Goal: Task Accomplishment & Management: Use online tool/utility

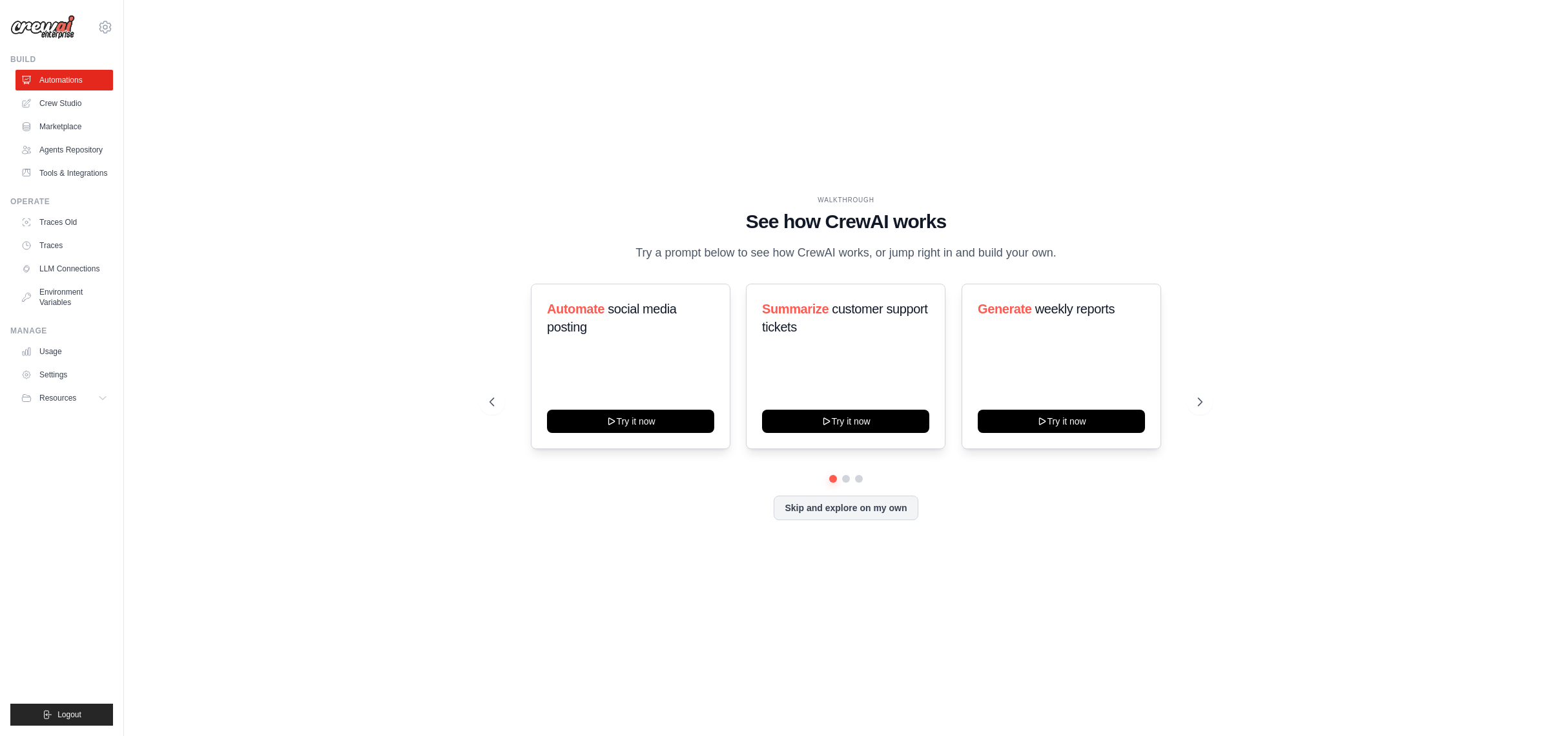
click at [1026, 239] on div "WALKTHROUGH See how CrewAI works Try a prompt below to see how CrewAI works, or…" at bounding box center [846, 229] width 713 height 67
click at [55, 106] on link "Crew Studio" at bounding box center [65, 103] width 97 height 21
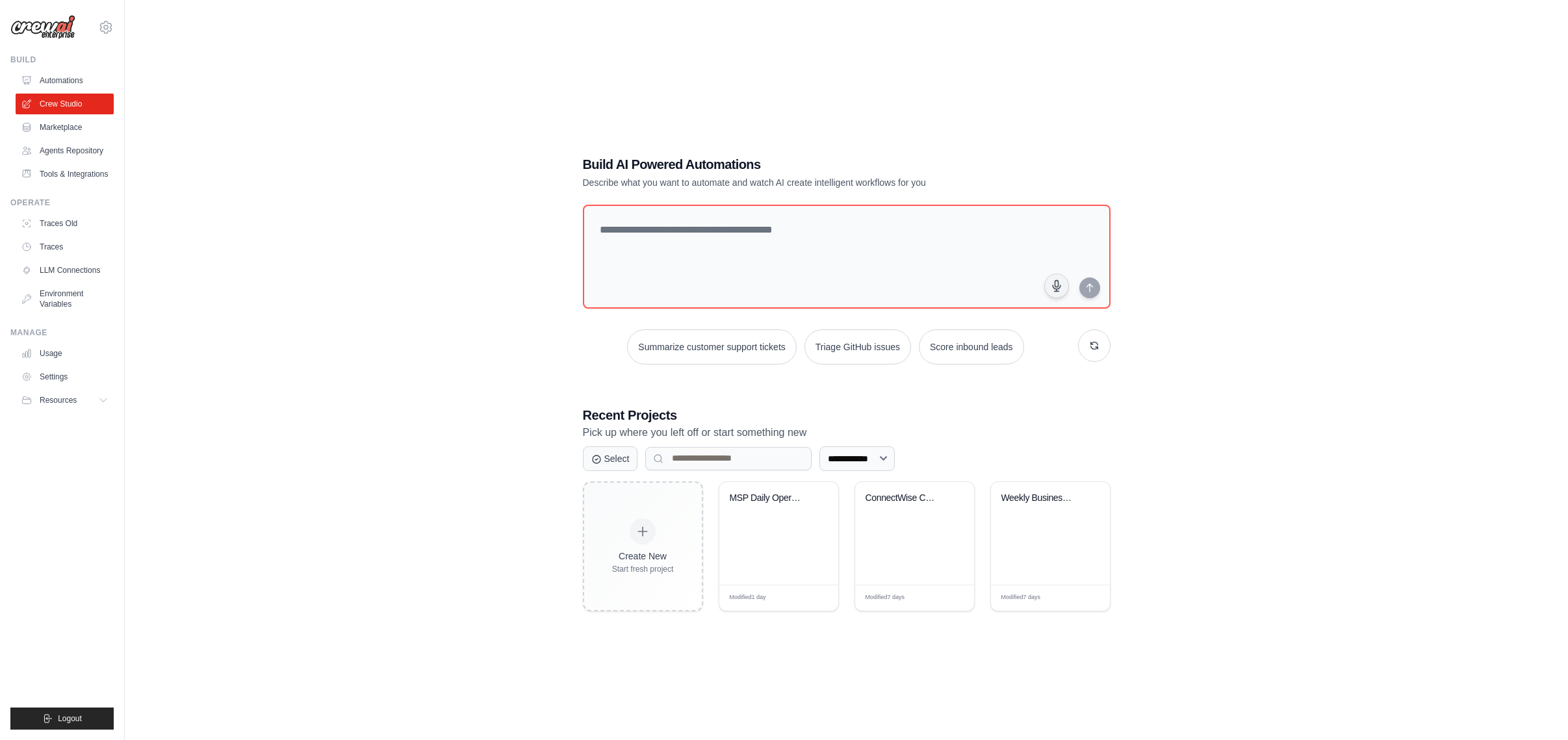
click at [218, 151] on div "**********" at bounding box center [846, 383] width 1401 height 740
click at [85, 88] on link "Automations" at bounding box center [65, 81] width 98 height 21
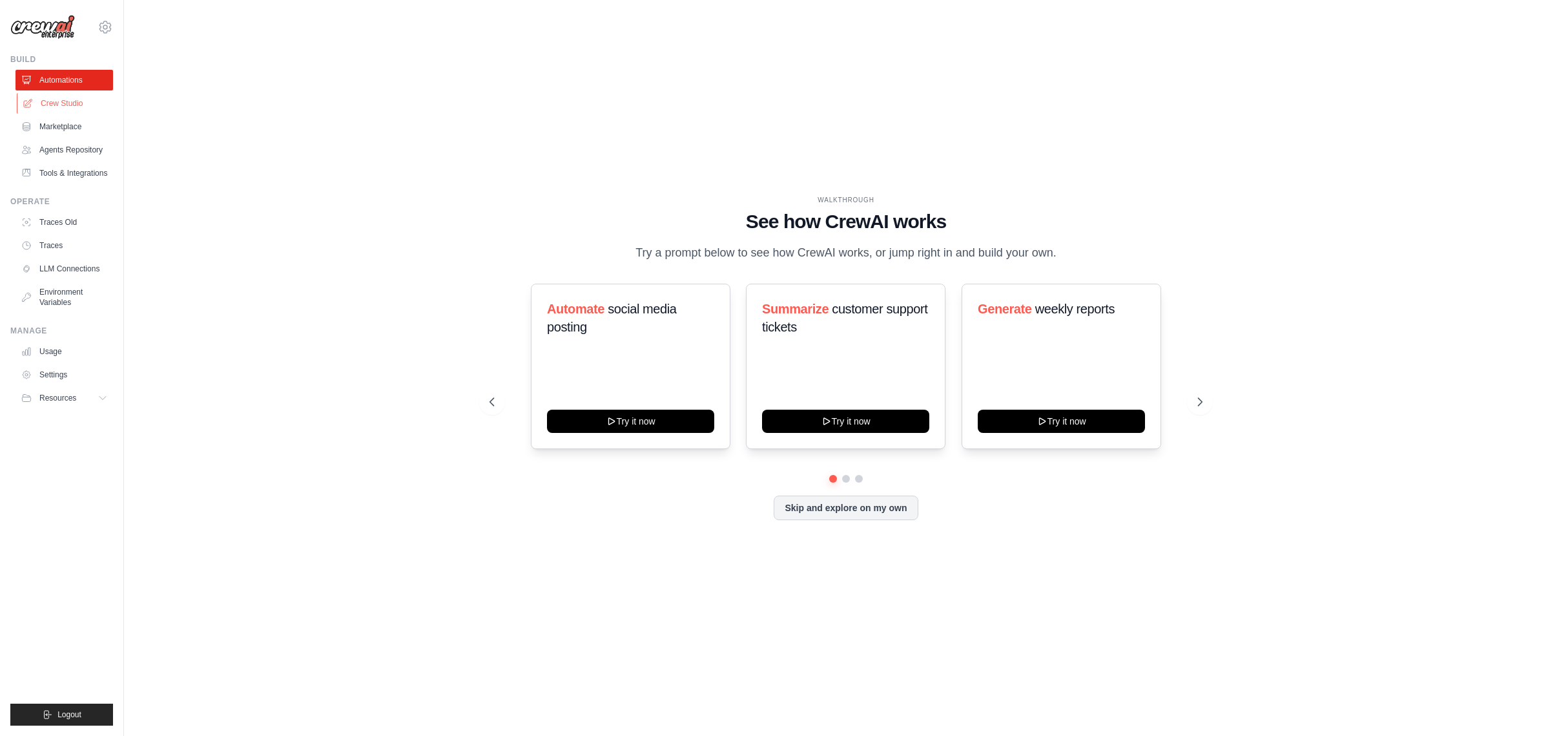
click at [82, 107] on link "Crew Studio" at bounding box center [65, 103] width 97 height 21
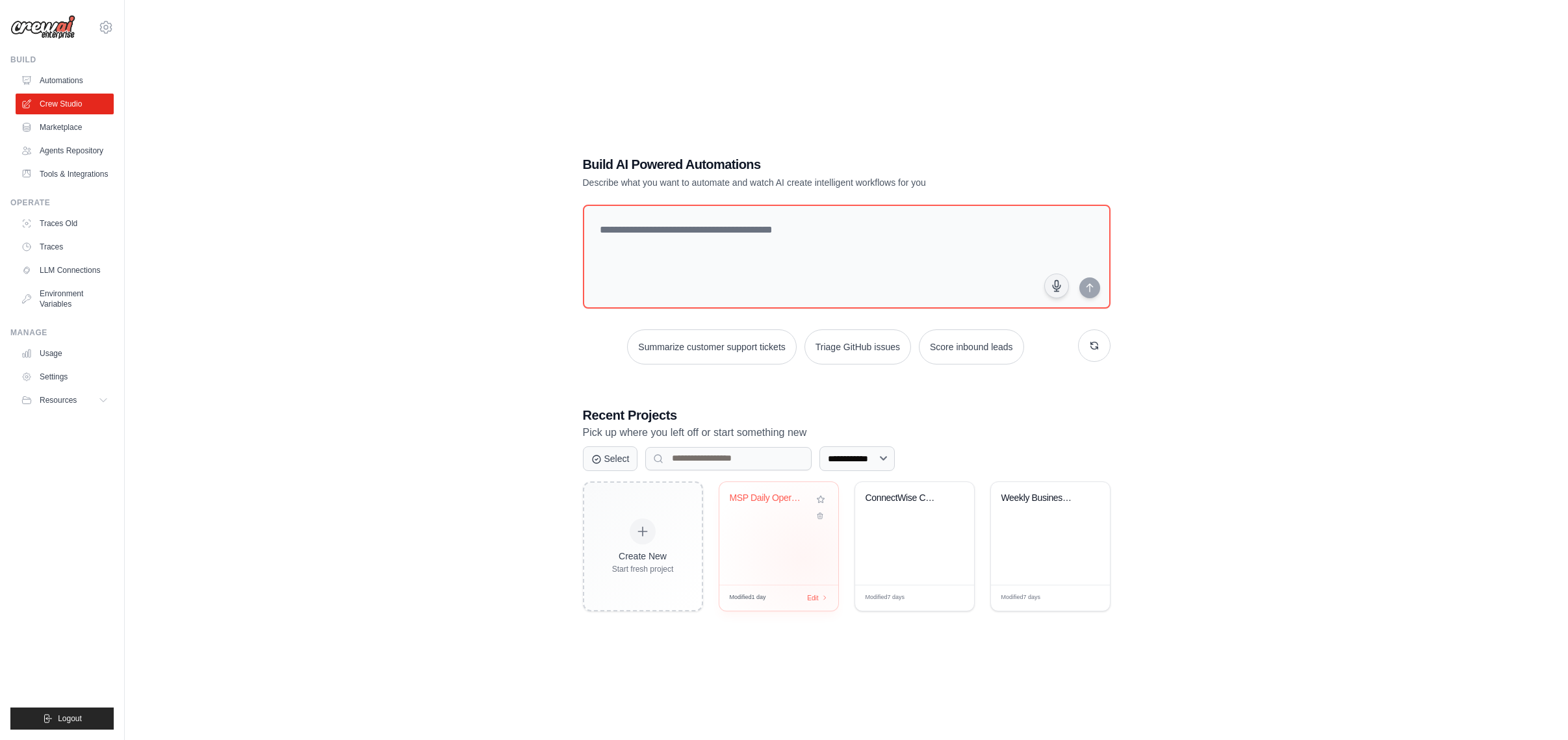
click at [803, 558] on div "MSP Daily Operations Command Center" at bounding box center [779, 533] width 119 height 103
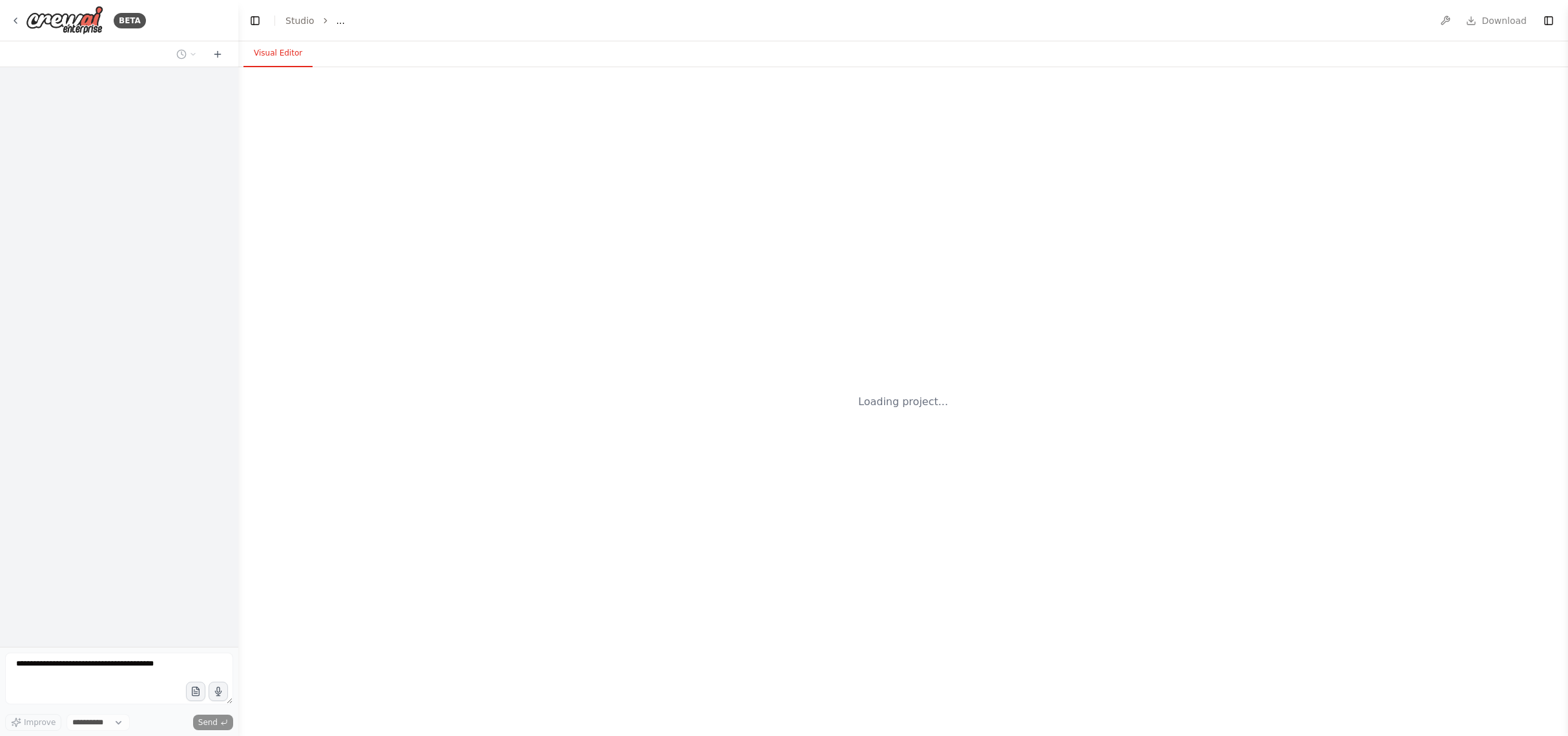
select select "****"
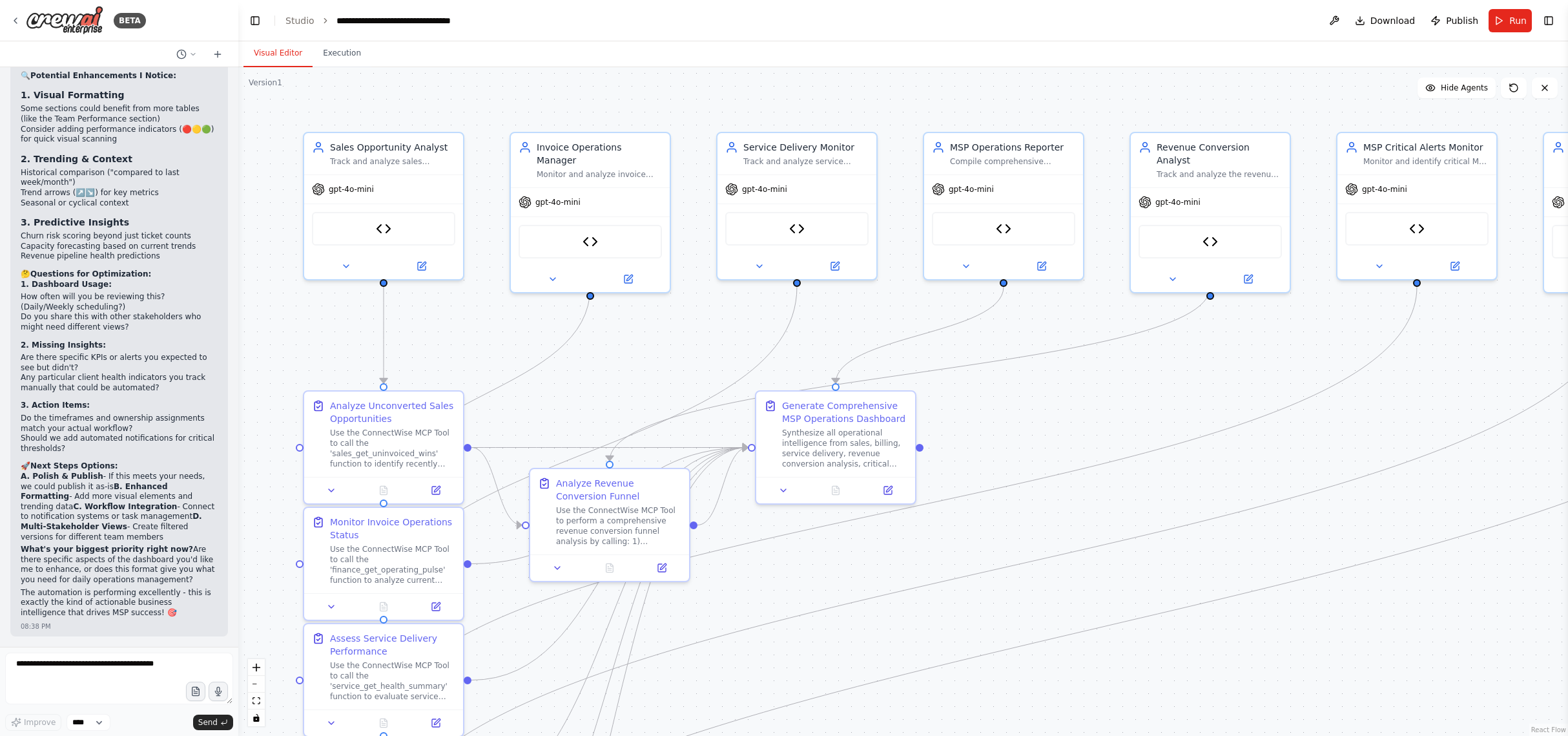
scroll to position [40178, 0]
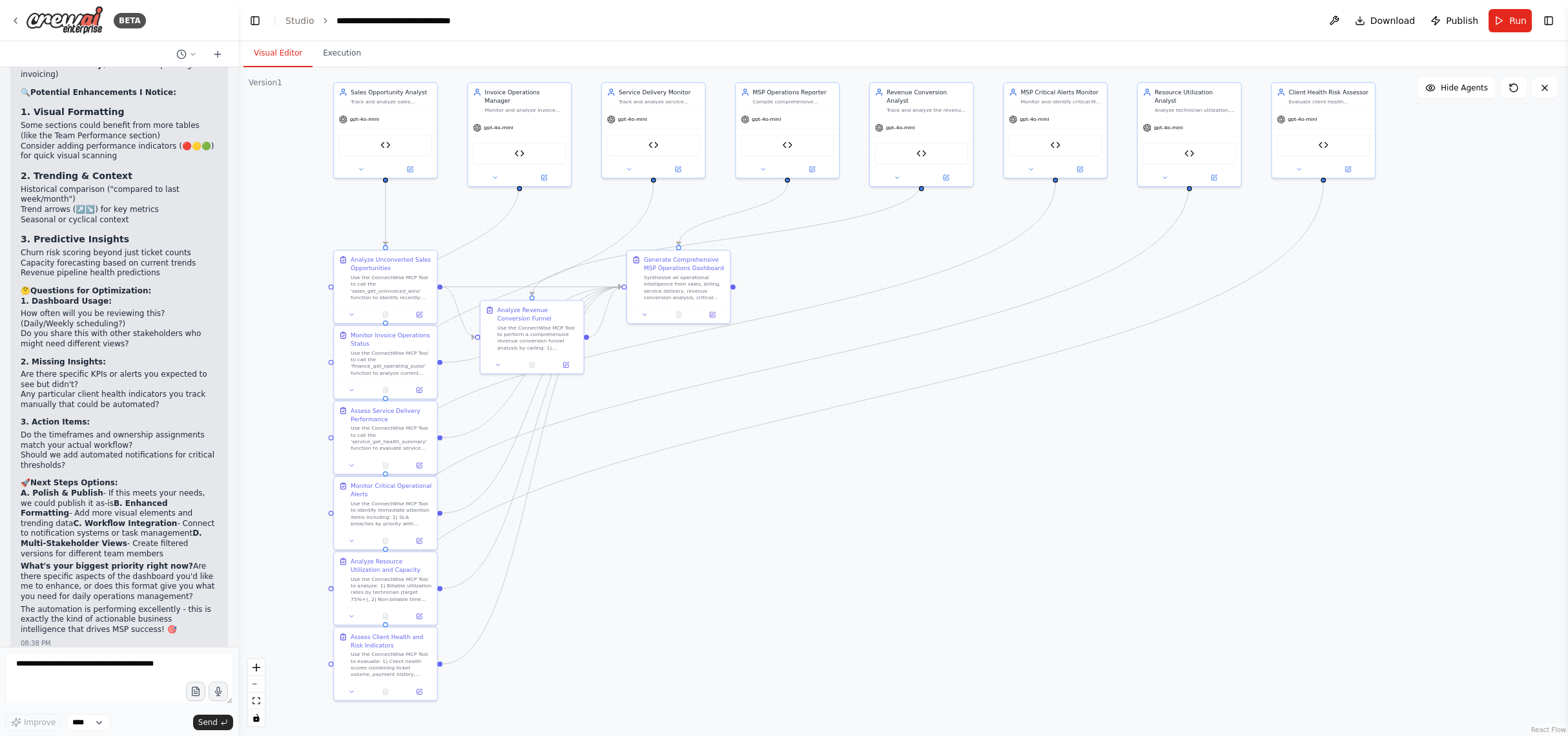
drag, startPoint x: 279, startPoint y: 362, endPoint x: 314, endPoint y: 220, distance: 146.2
click at [314, 220] on div ".deletable-edge-delete-btn { width: 20px; height: 20px; border: 0px solid #ffff…" at bounding box center [903, 402] width 1330 height 669
click at [86, 687] on textarea at bounding box center [119, 678] width 228 height 52
type textarea "**********"
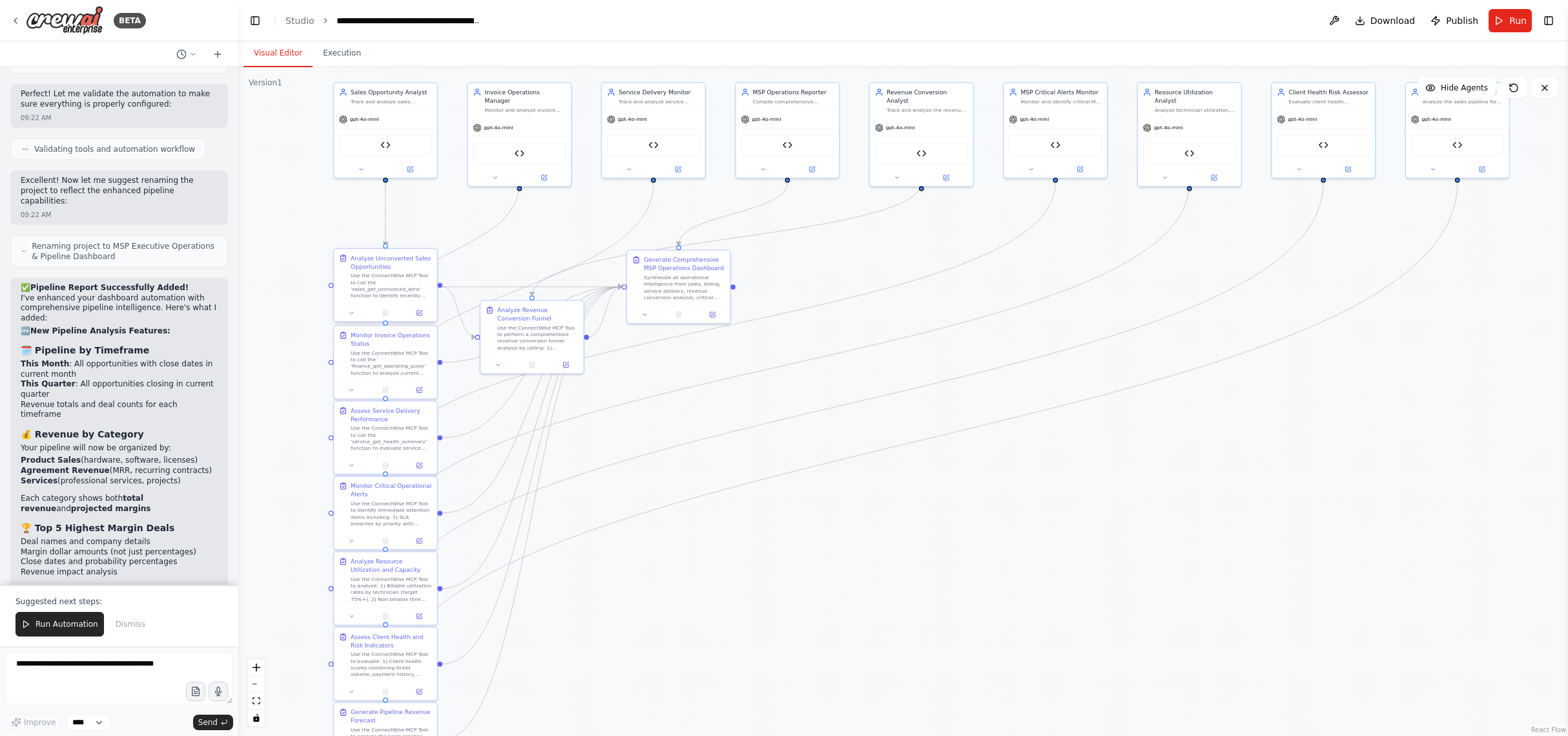
scroll to position [41297, 0]
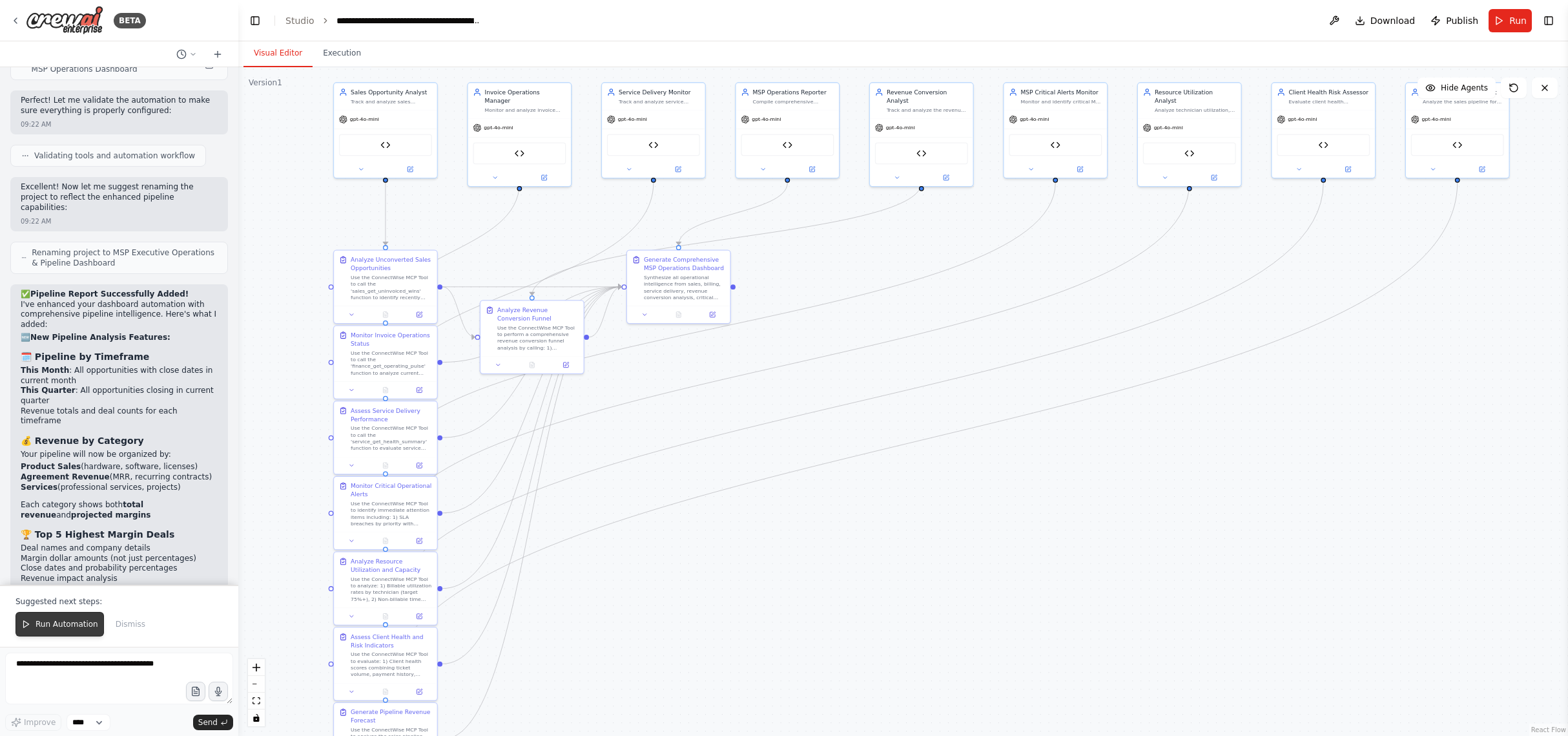
click at [50, 628] on span "Run Automation" at bounding box center [66, 624] width 63 height 10
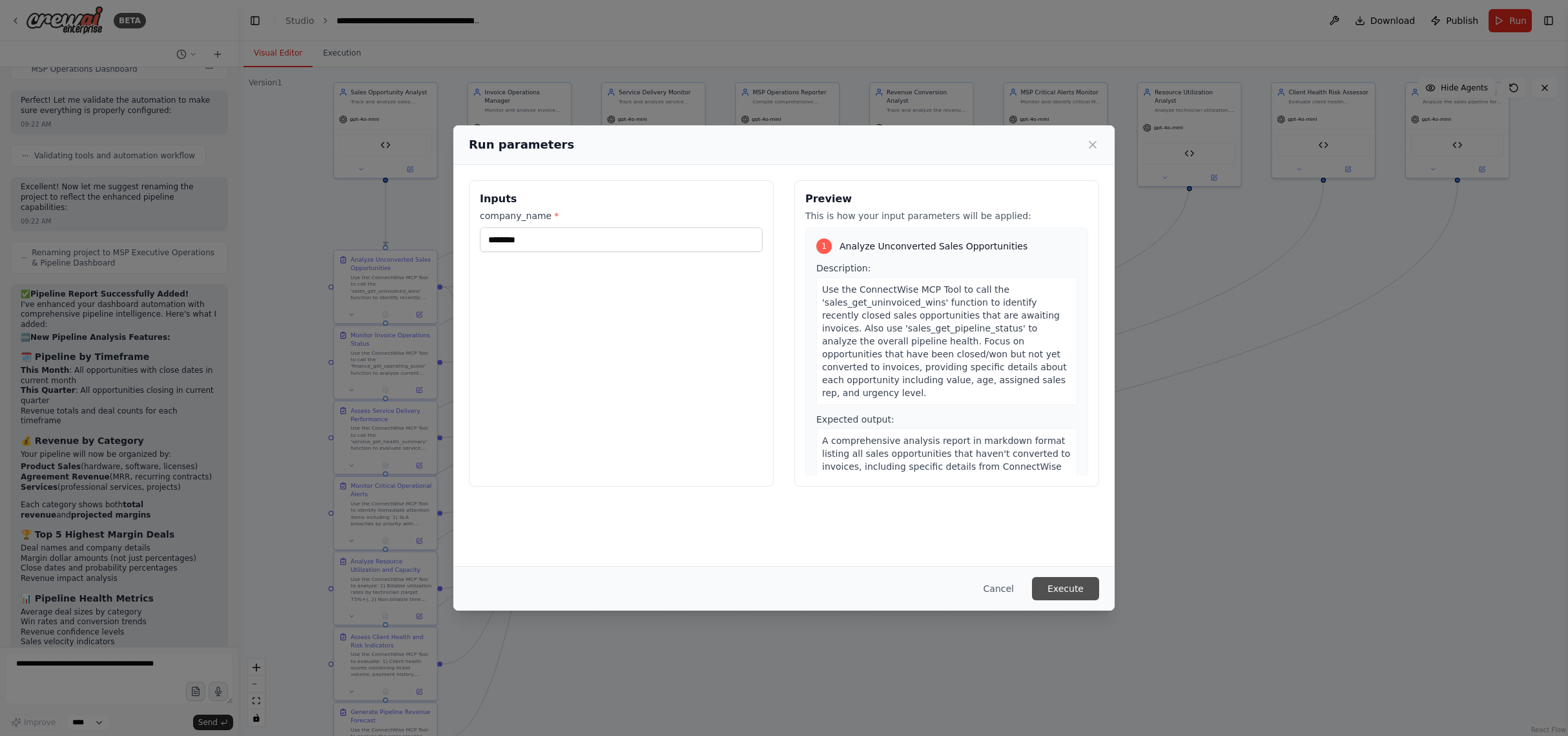
click at [1055, 586] on button "Execute" at bounding box center [1066, 588] width 67 height 24
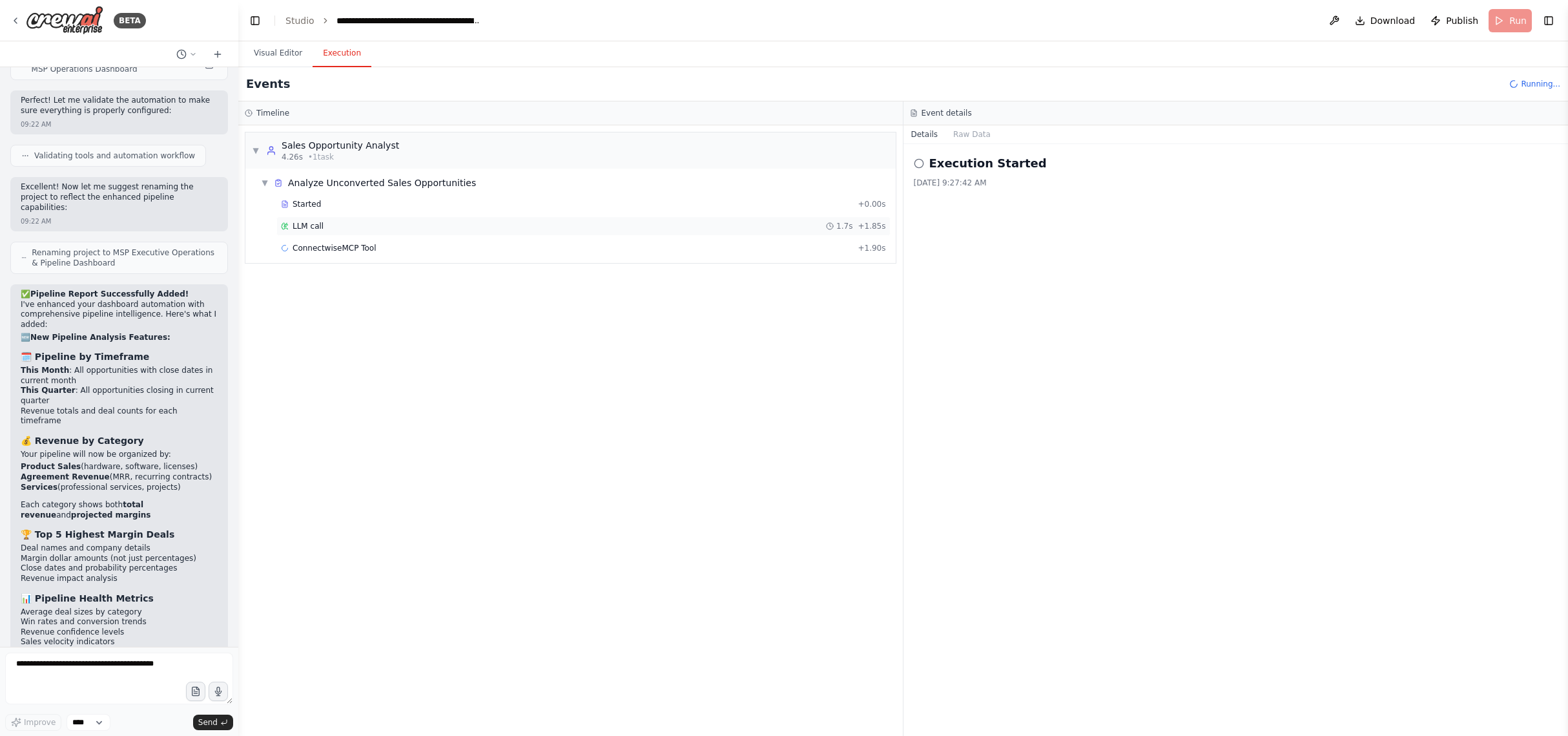
click at [409, 219] on div "LLM call 1.7s + 1.85s" at bounding box center [584, 226] width 615 height 19
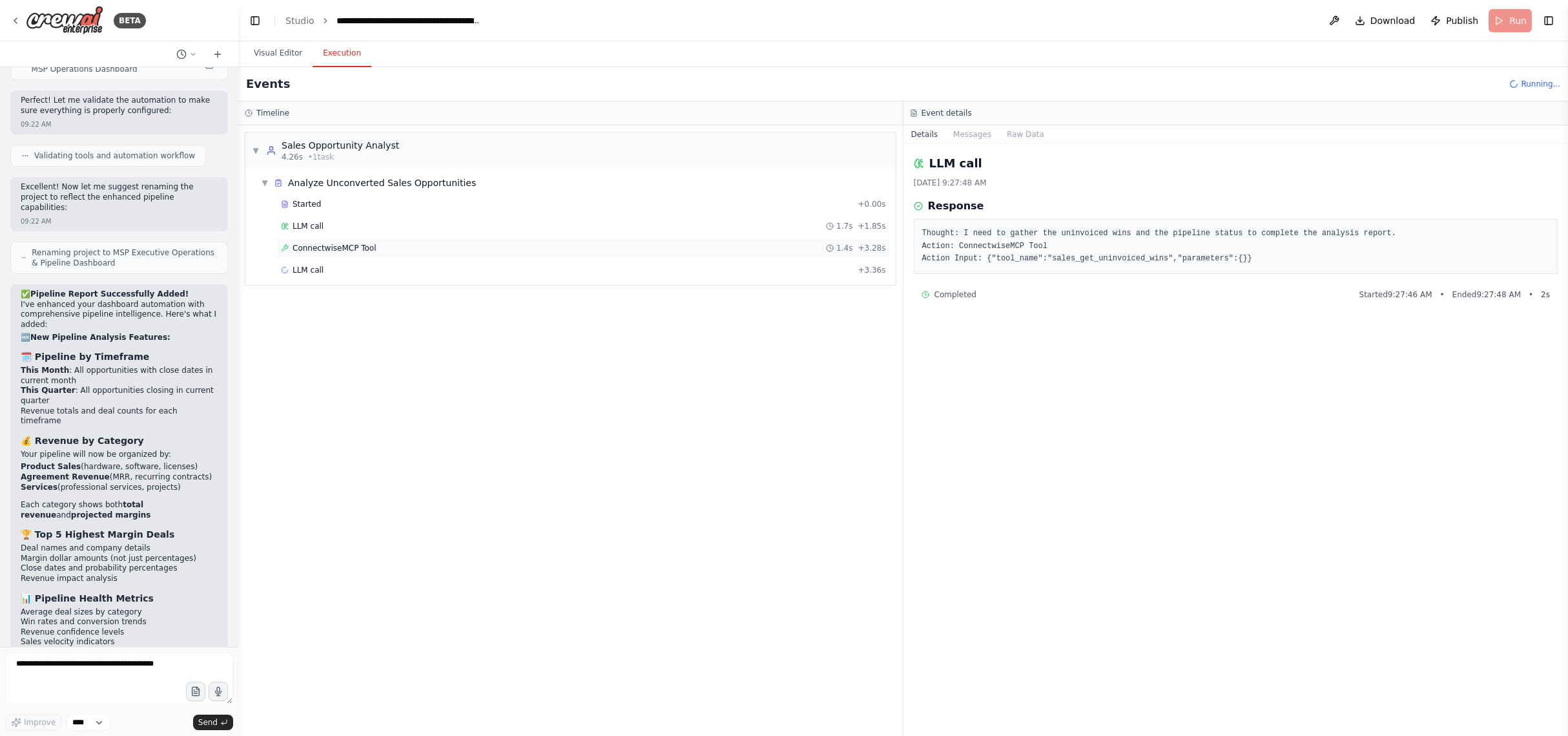
click at [413, 240] on div "ConnectwiseMCP Tool 1.4s + 3.28s" at bounding box center [584, 248] width 615 height 19
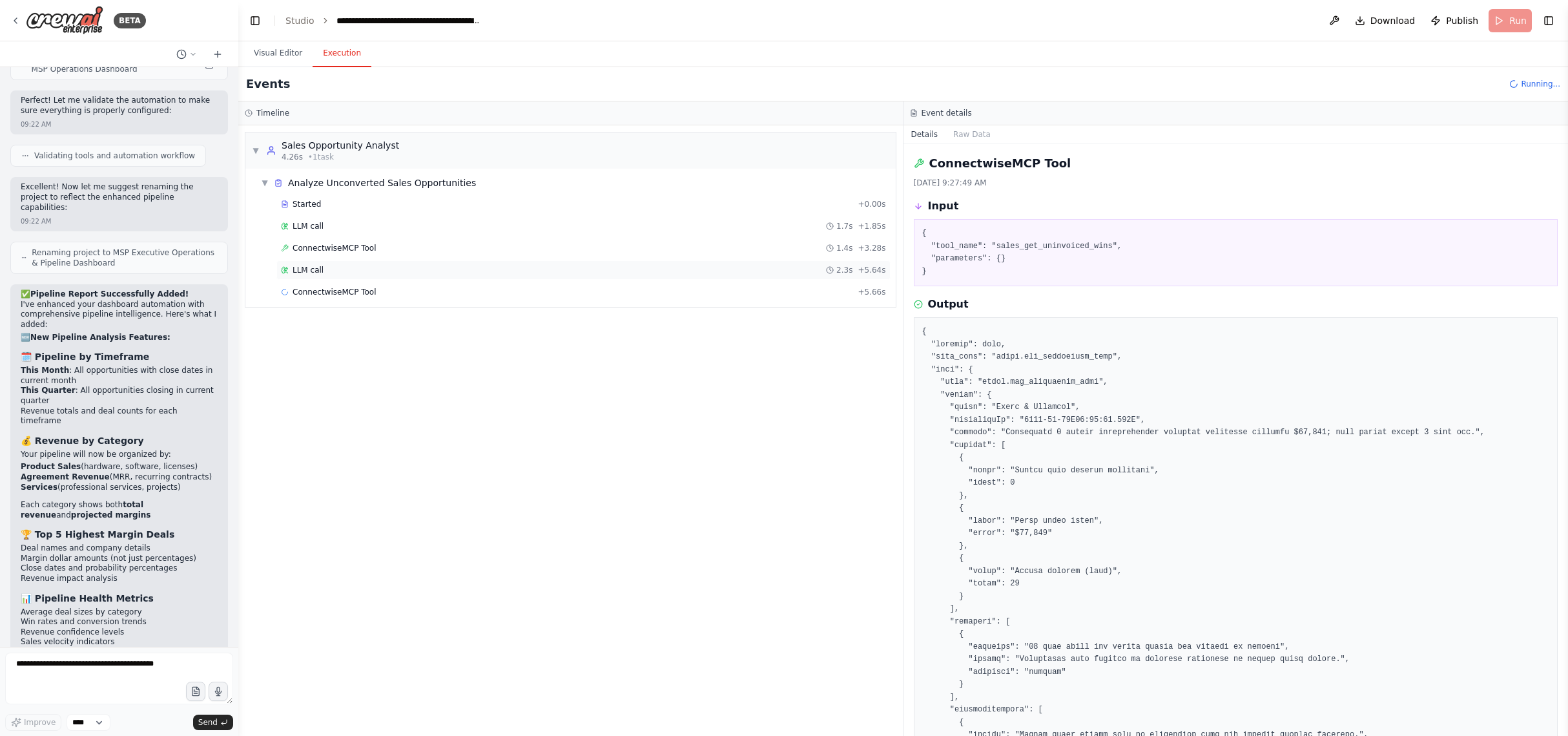
click at [406, 268] on div "LLM call 2.3s + 5.64s" at bounding box center [584, 270] width 606 height 10
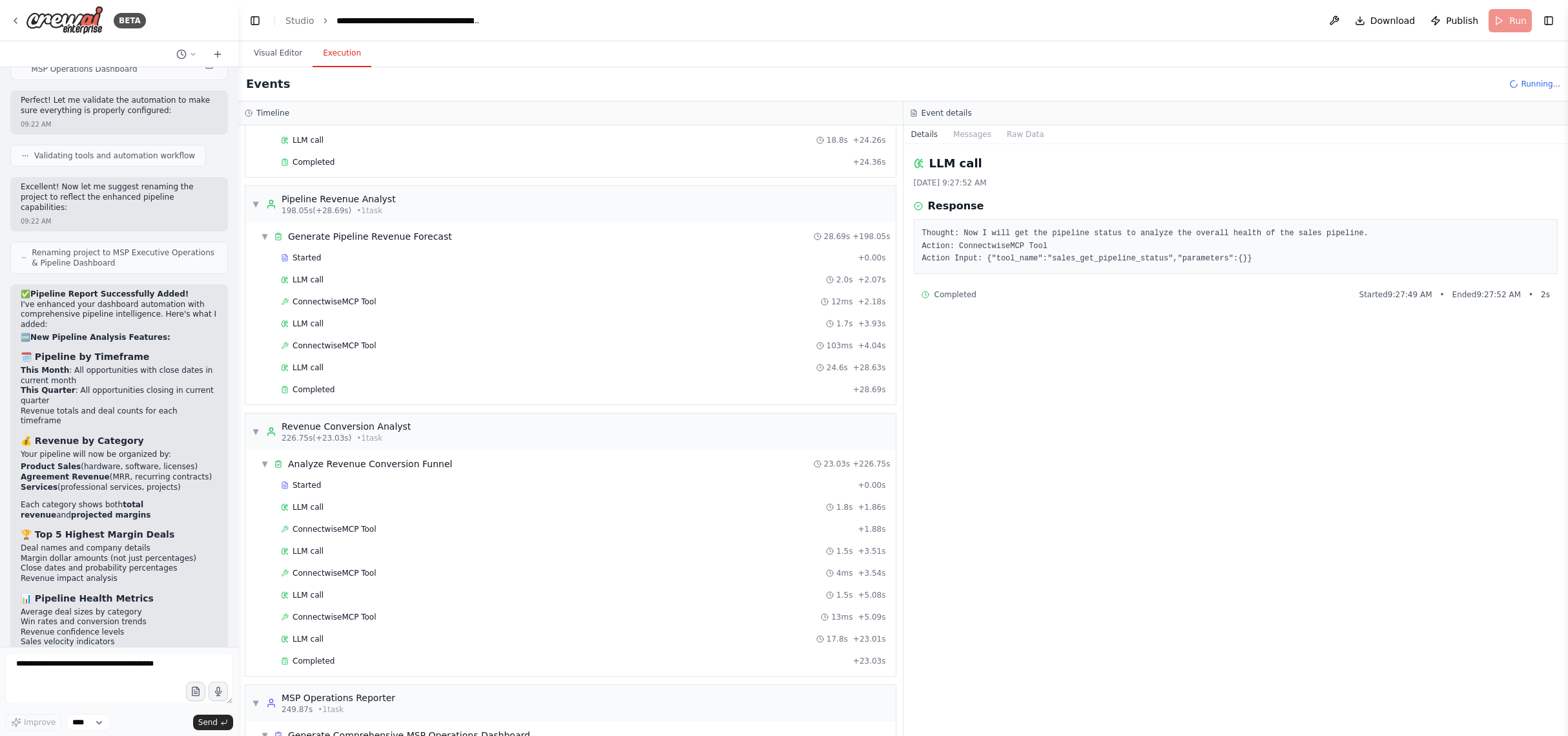
scroll to position [1471, 0]
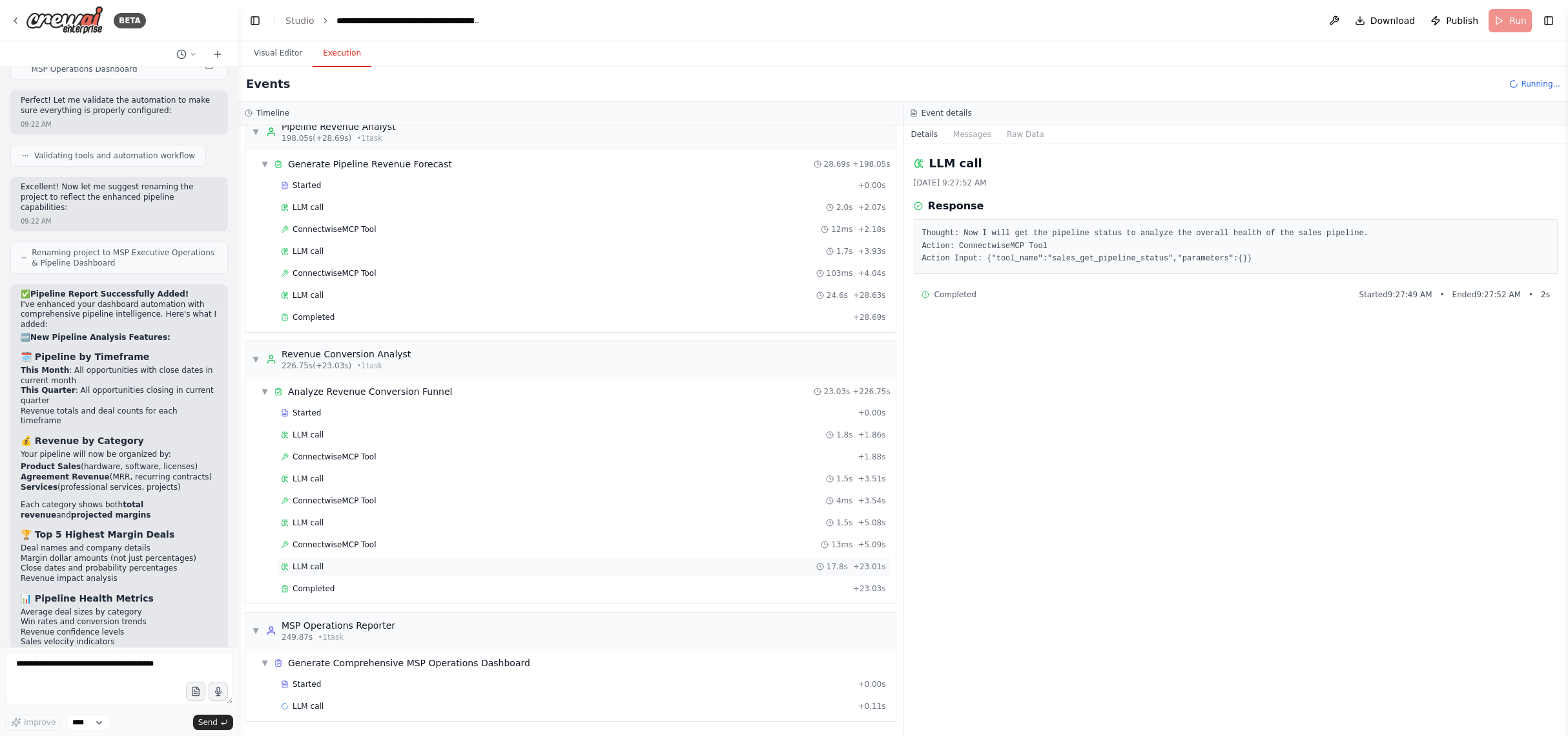
click at [476, 573] on div "LLM call 17.8s + 23.01s" at bounding box center [584, 566] width 615 height 19
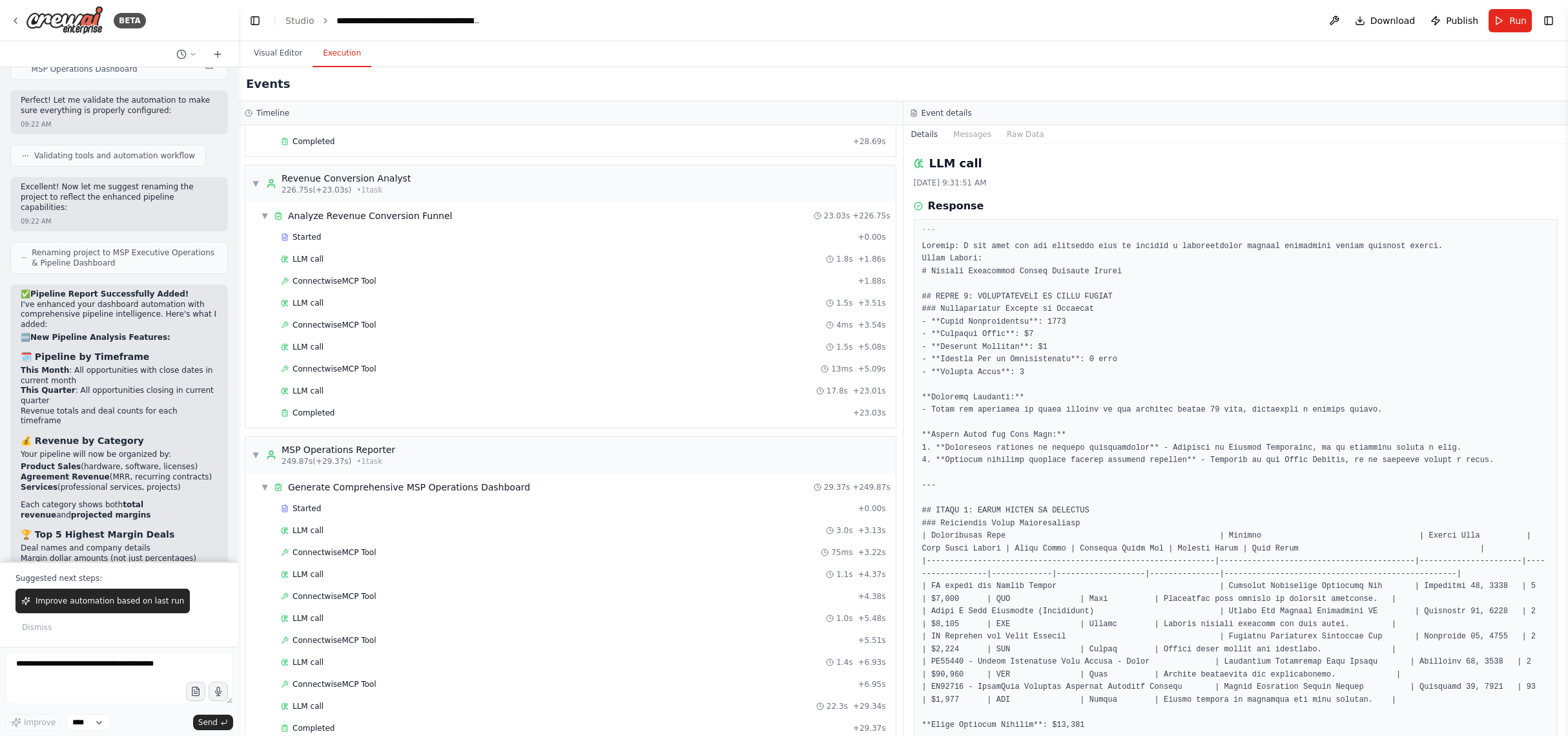
scroll to position [1669, 0]
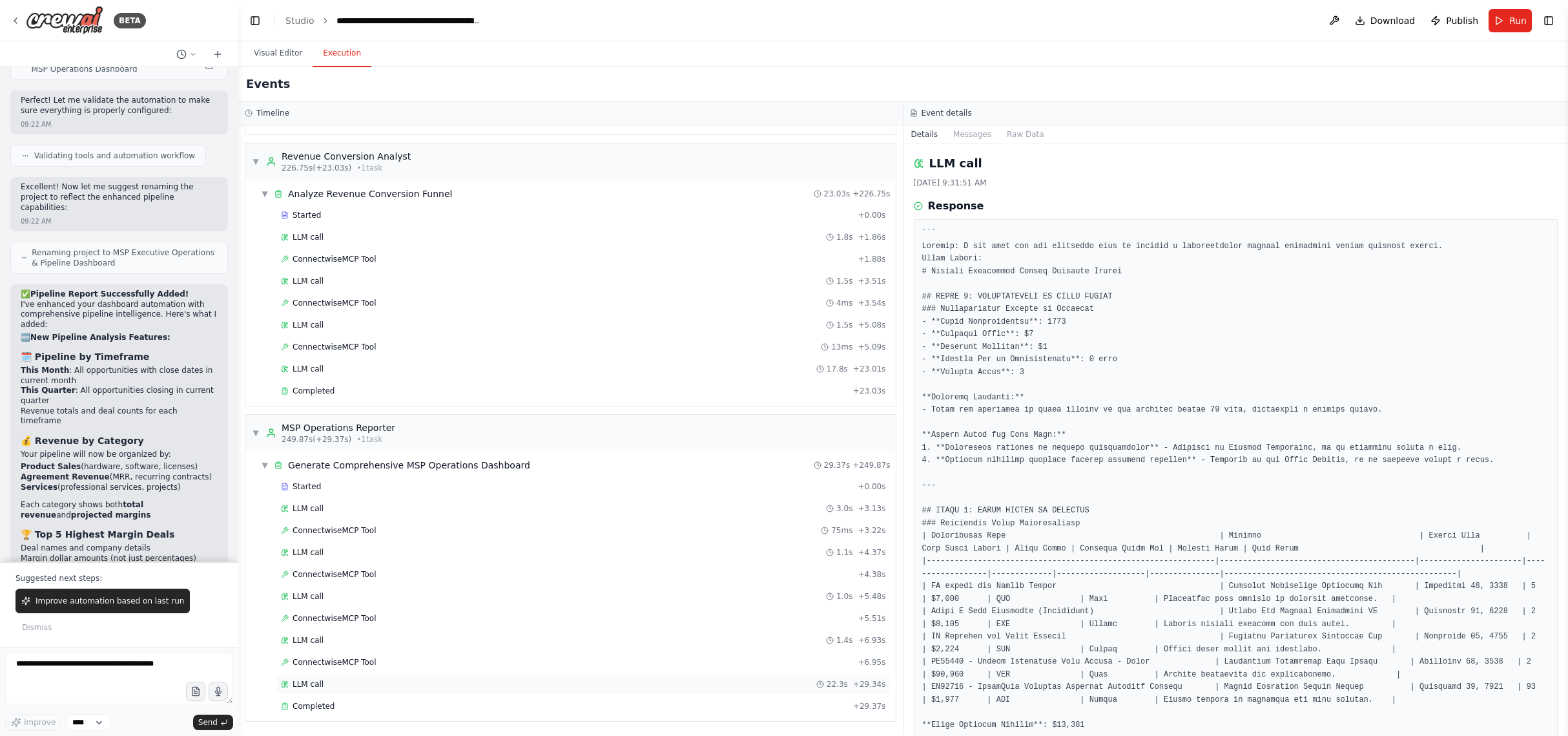
click at [330, 688] on div "LLM call 22.3s + 29.34s" at bounding box center [584, 684] width 606 height 10
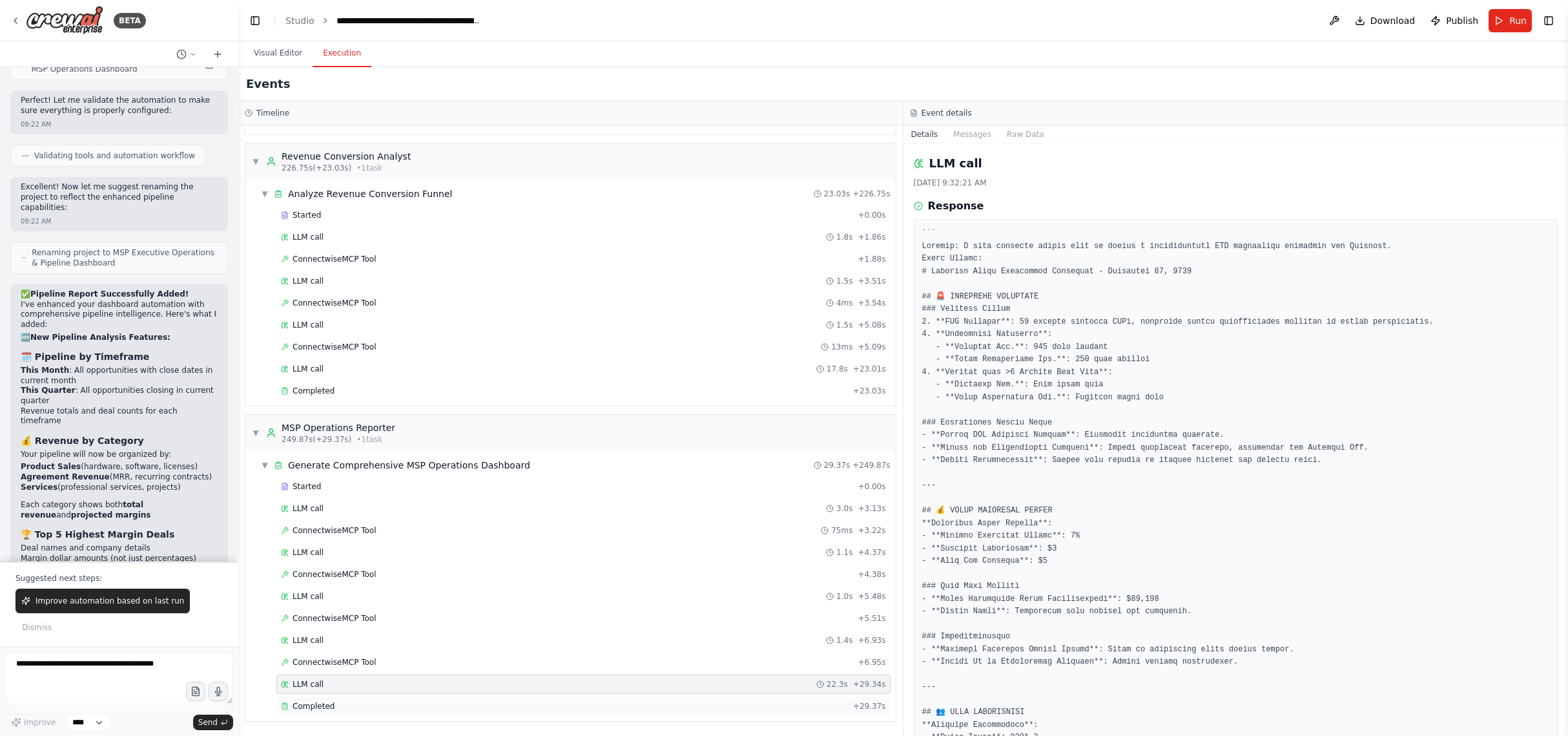
click at [323, 711] on div "Completed + 29.37s" at bounding box center [584, 706] width 615 height 19
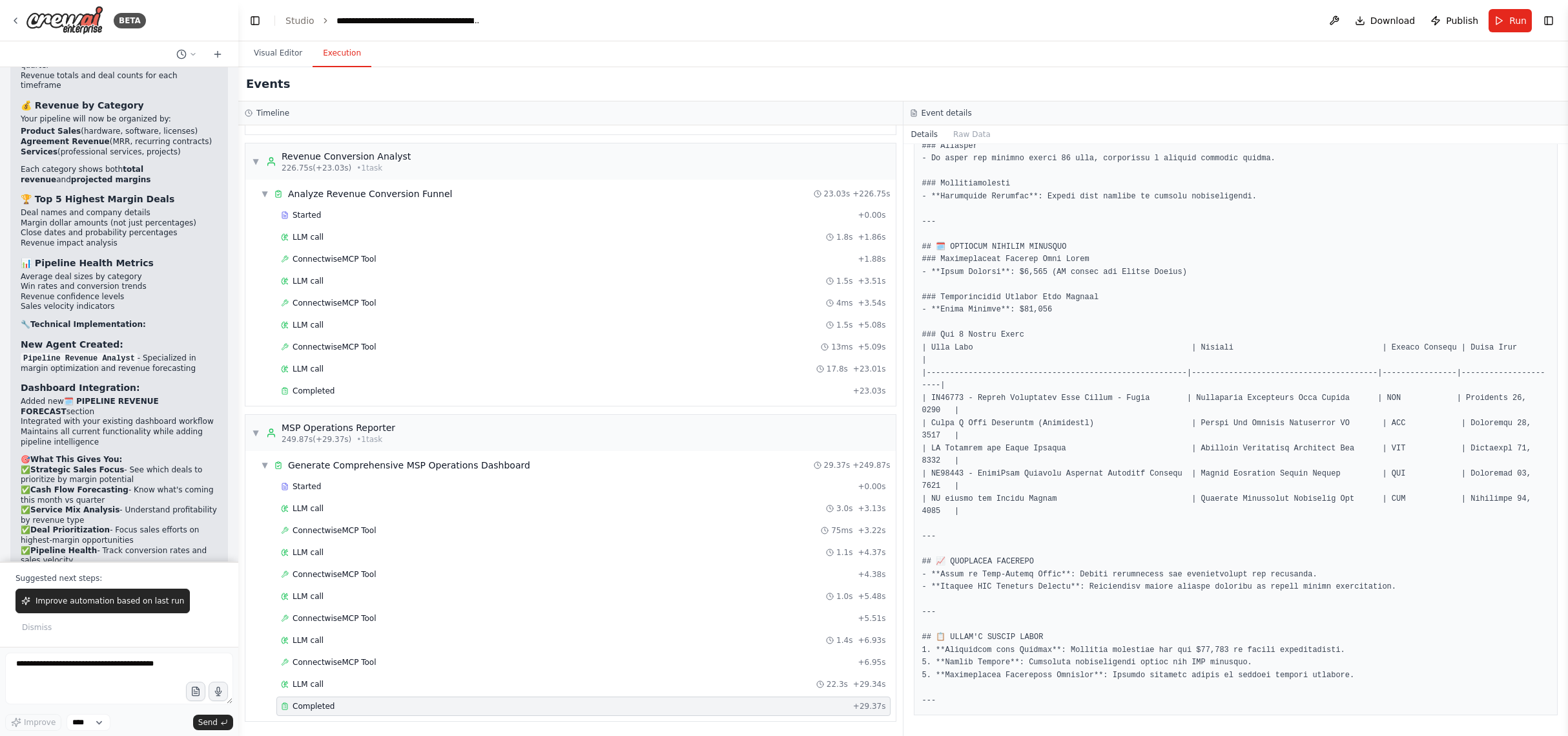
scroll to position [41704, 0]
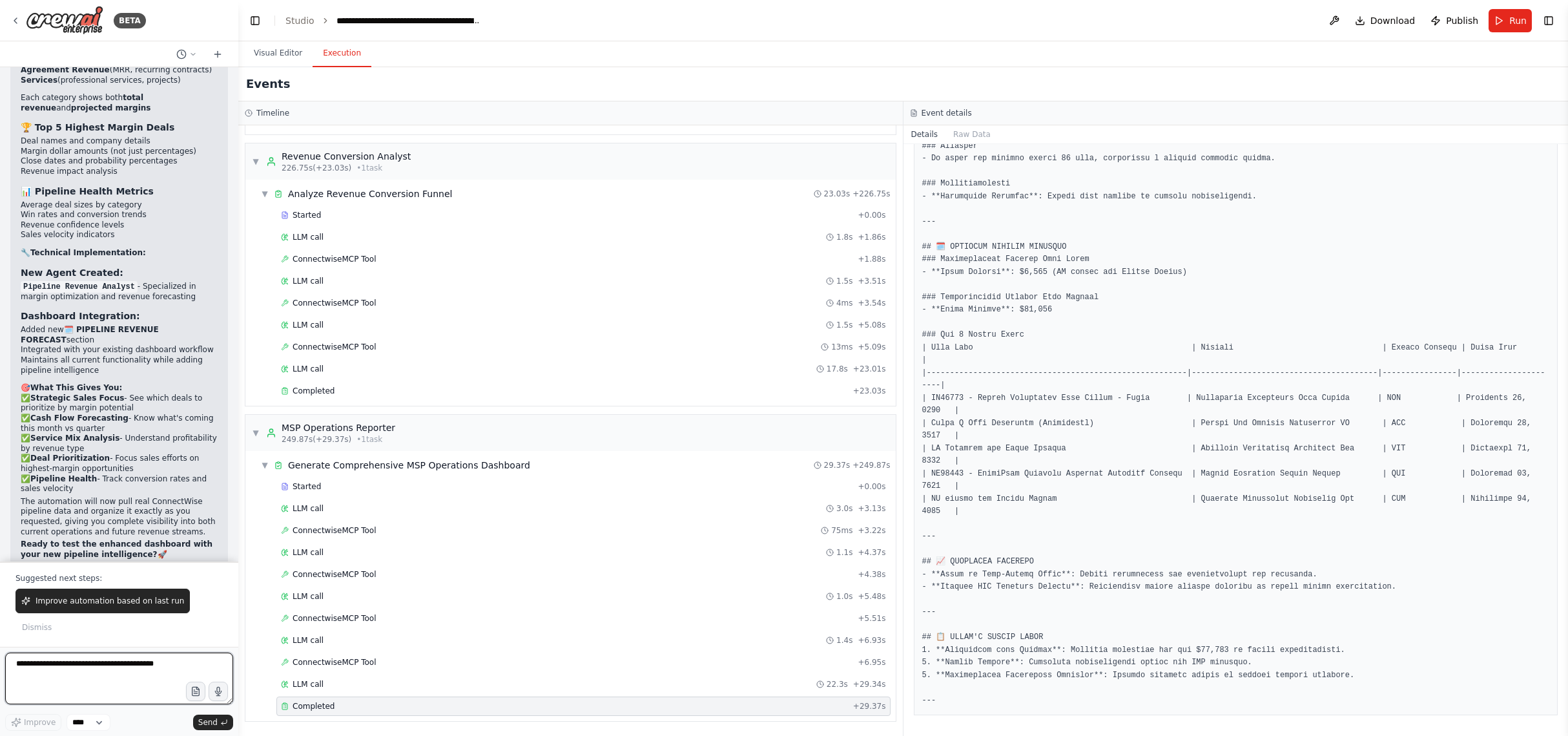
click at [106, 676] on textarea at bounding box center [119, 678] width 228 height 52
click at [129, 666] on textarea "**********" at bounding box center [119, 678] width 228 height 52
type textarea "**********"
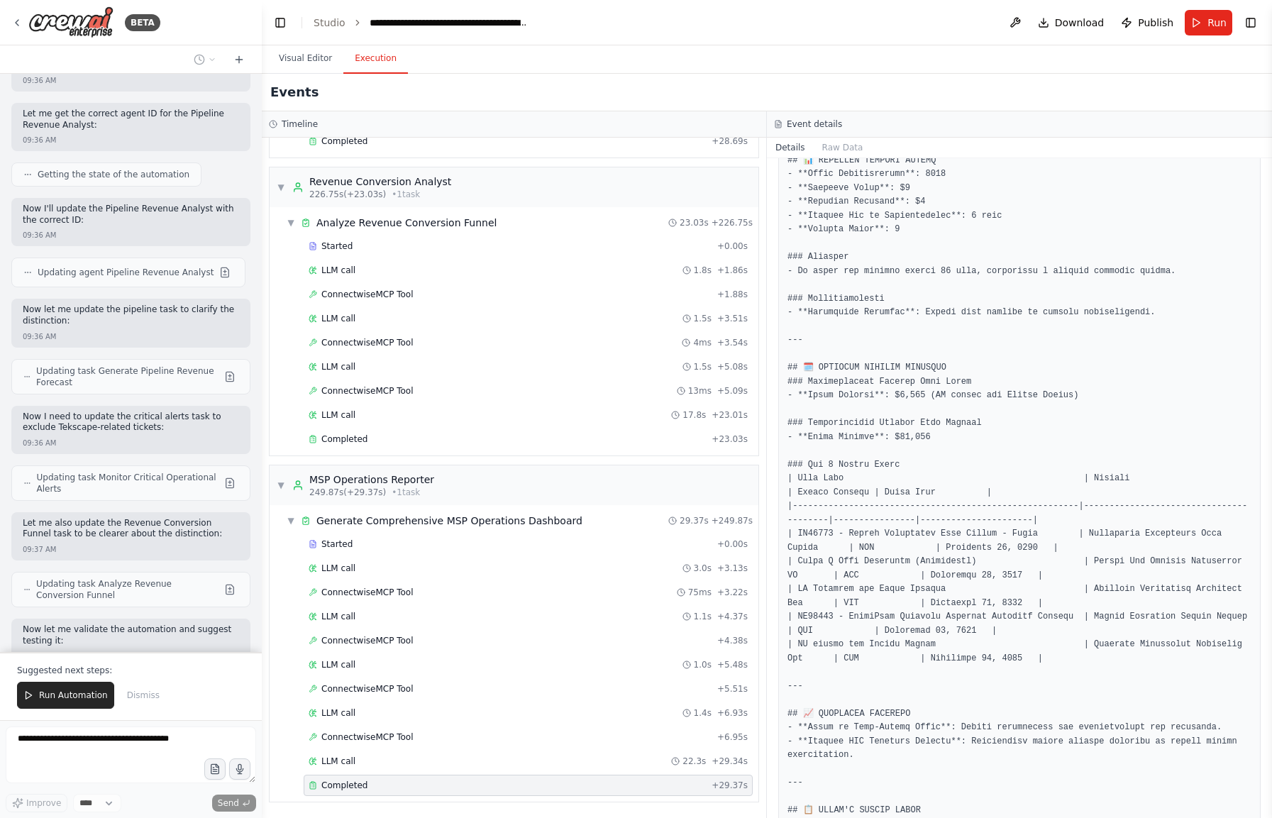
scroll to position [1239, 0]
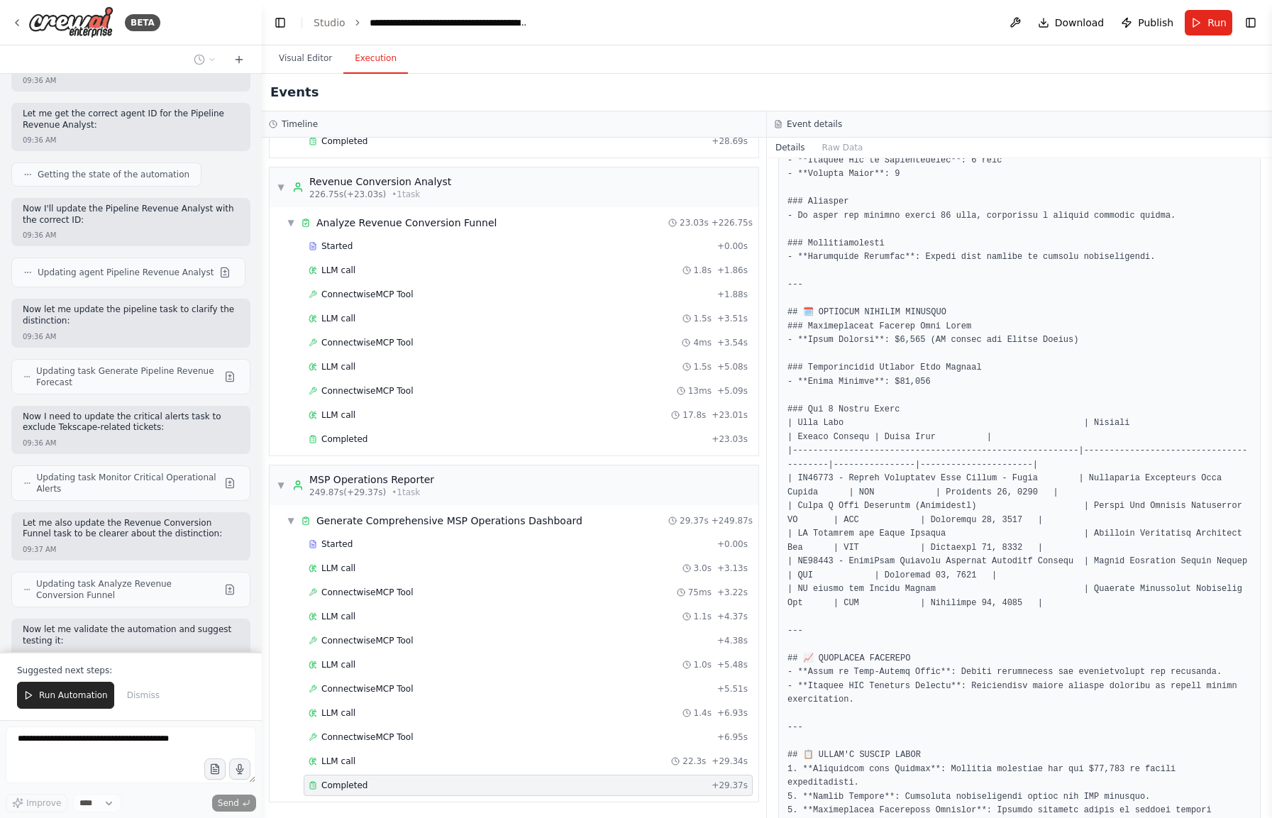
click at [522, 579] on div "Started + 0.00s LLM call 3.0s + 3.13s ConnectwiseMCP Tool 75ms + 3.22s LLM call…" at bounding box center [519, 665] width 477 height 265
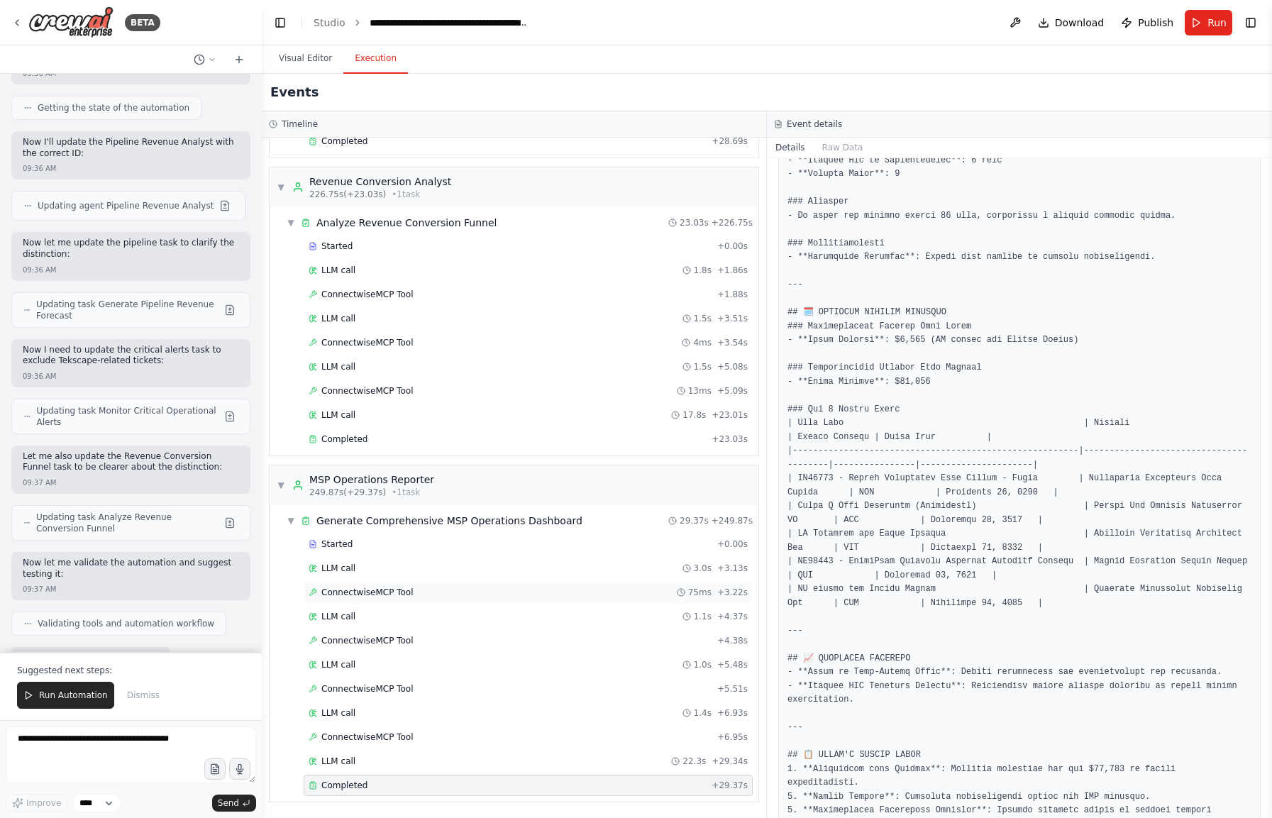
click at [519, 587] on div "ConnectwiseMCP Tool 75ms + 3.22s" at bounding box center [528, 592] width 439 height 11
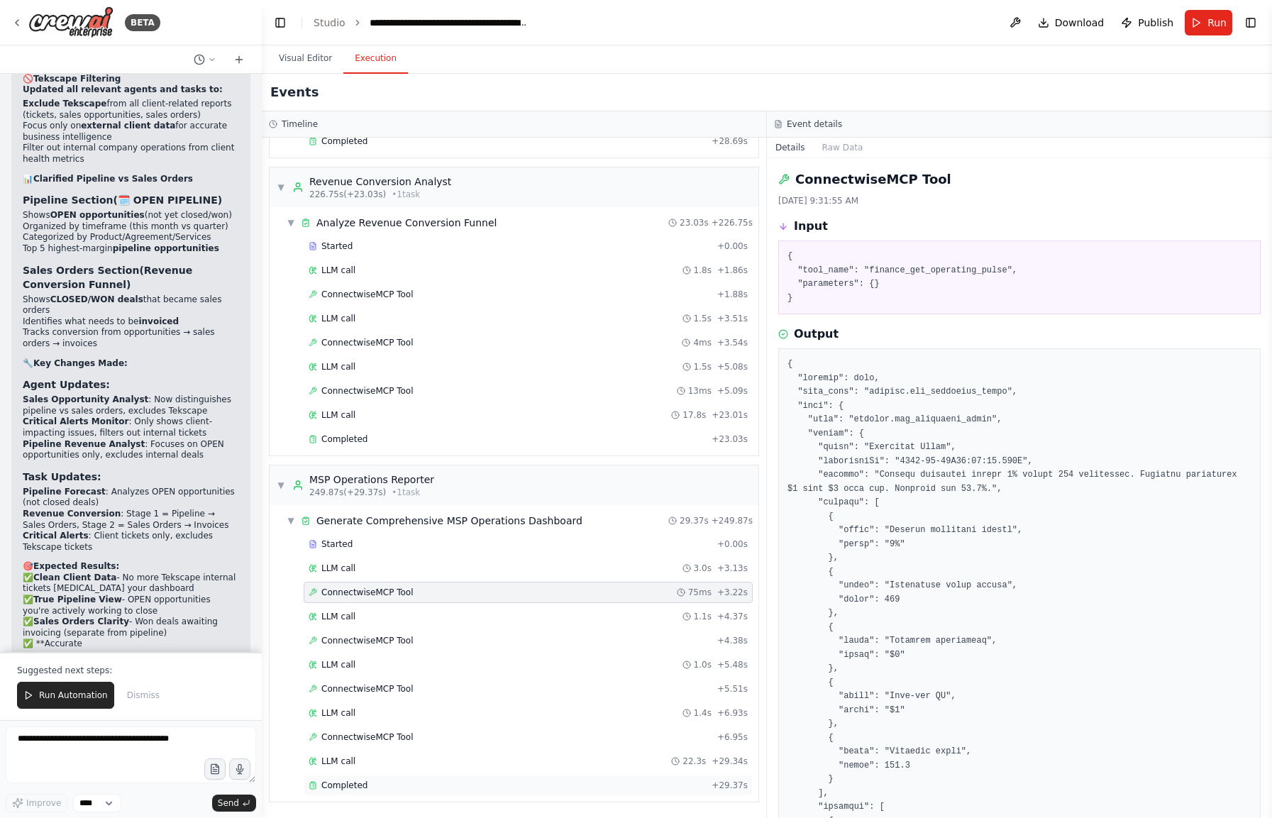
click at [427, 775] on div "Completed + 29.37s" at bounding box center [528, 785] width 449 height 21
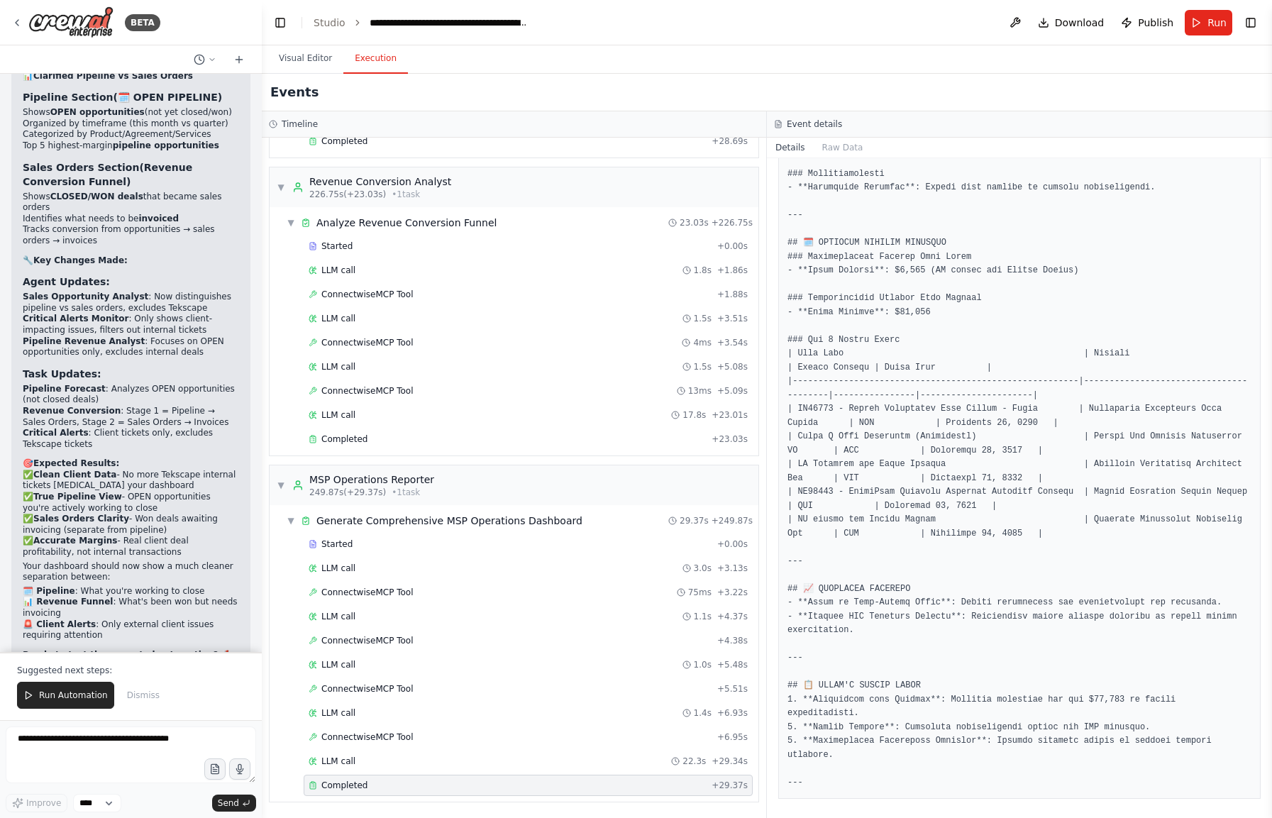
scroll to position [1312, 0]
click at [93, 561] on p "Your dashboard should now show a much cleaner separation between:" at bounding box center [131, 572] width 216 height 22
click at [65, 685] on button "Run Automation" at bounding box center [65, 695] width 97 height 27
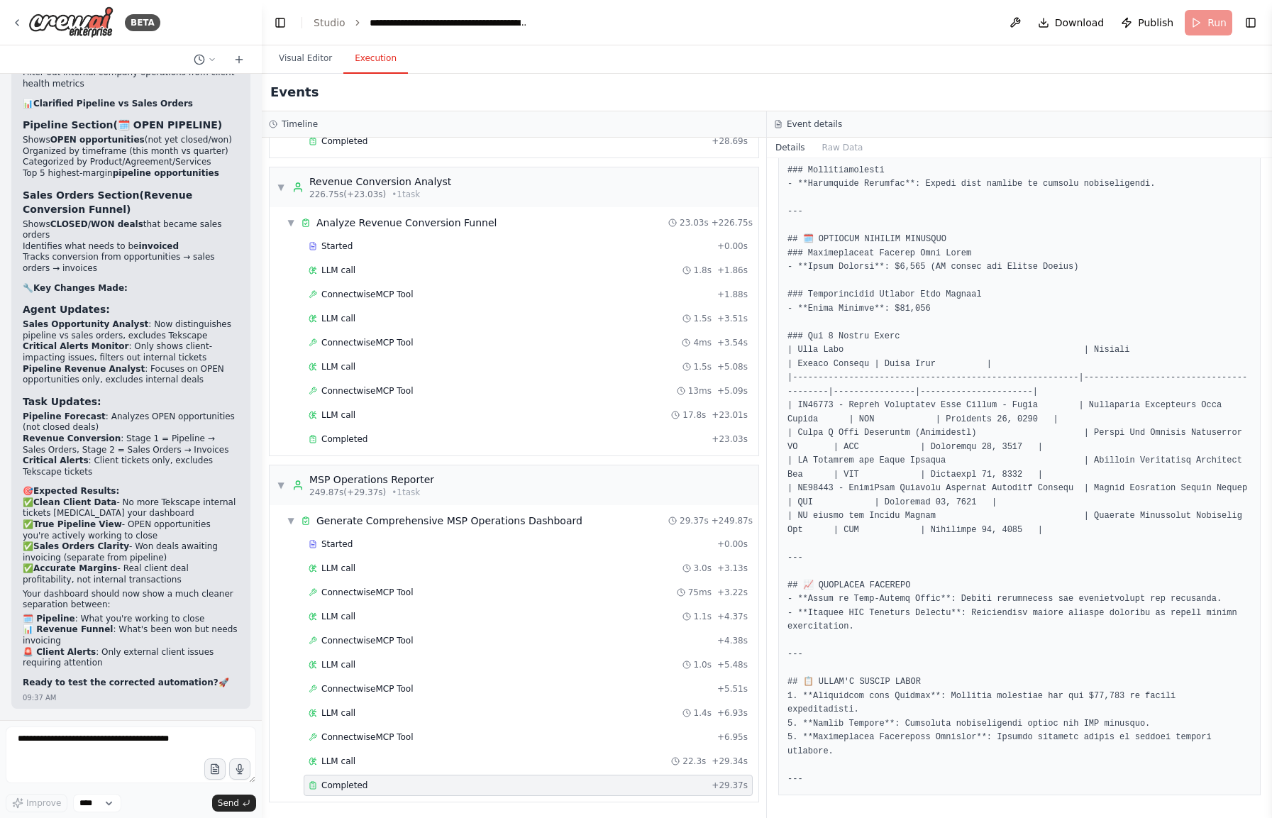
scroll to position [47481, 0]
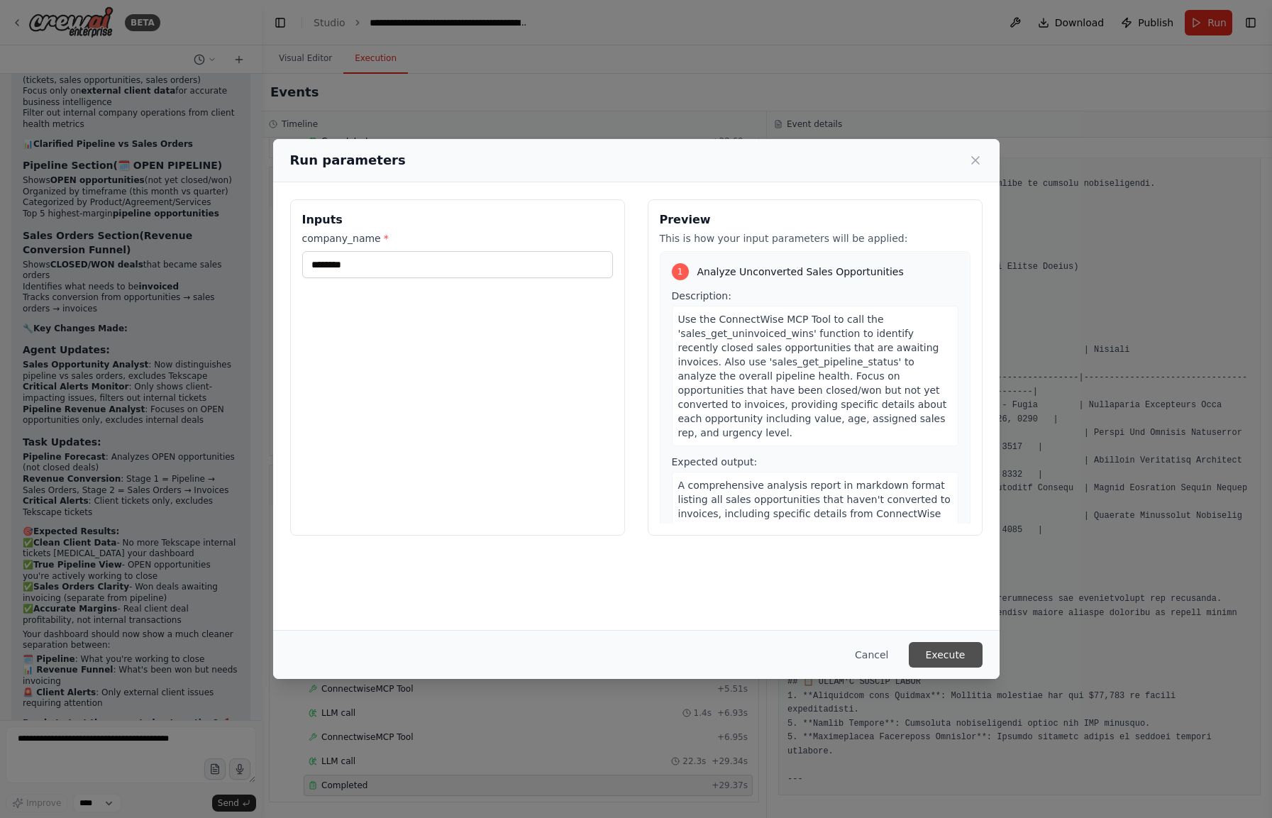
click at [945, 653] on button "Execute" at bounding box center [946, 655] width 74 height 26
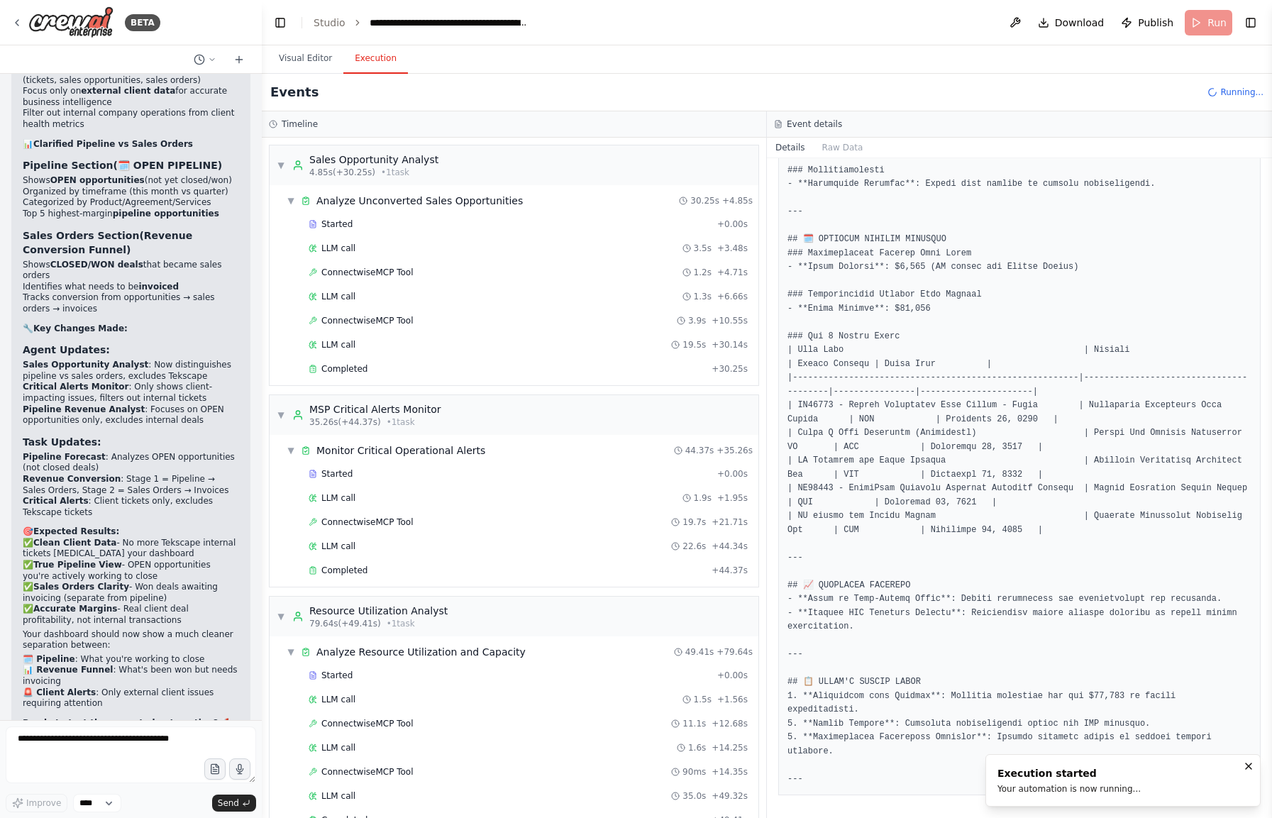
scroll to position [357, 0]
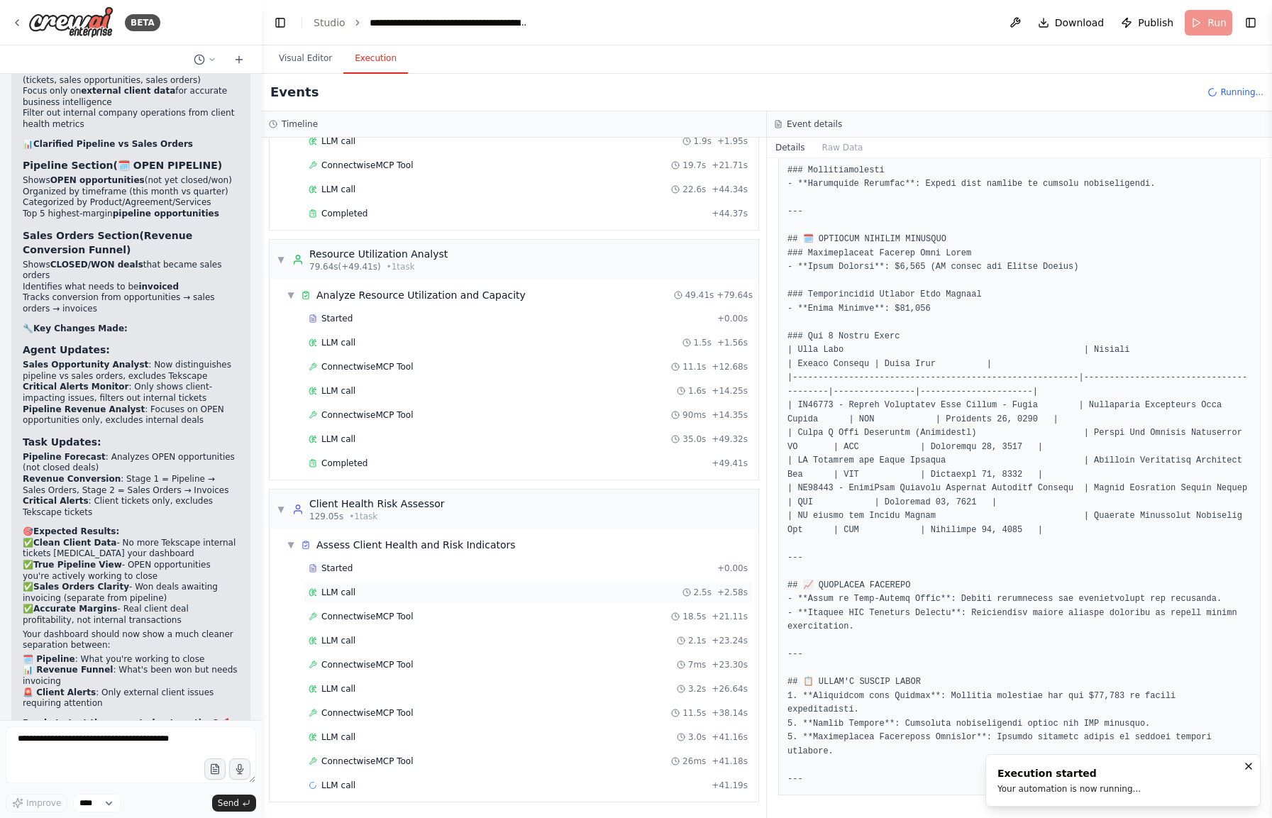
click at [350, 592] on span "LLM call" at bounding box center [338, 592] width 34 height 11
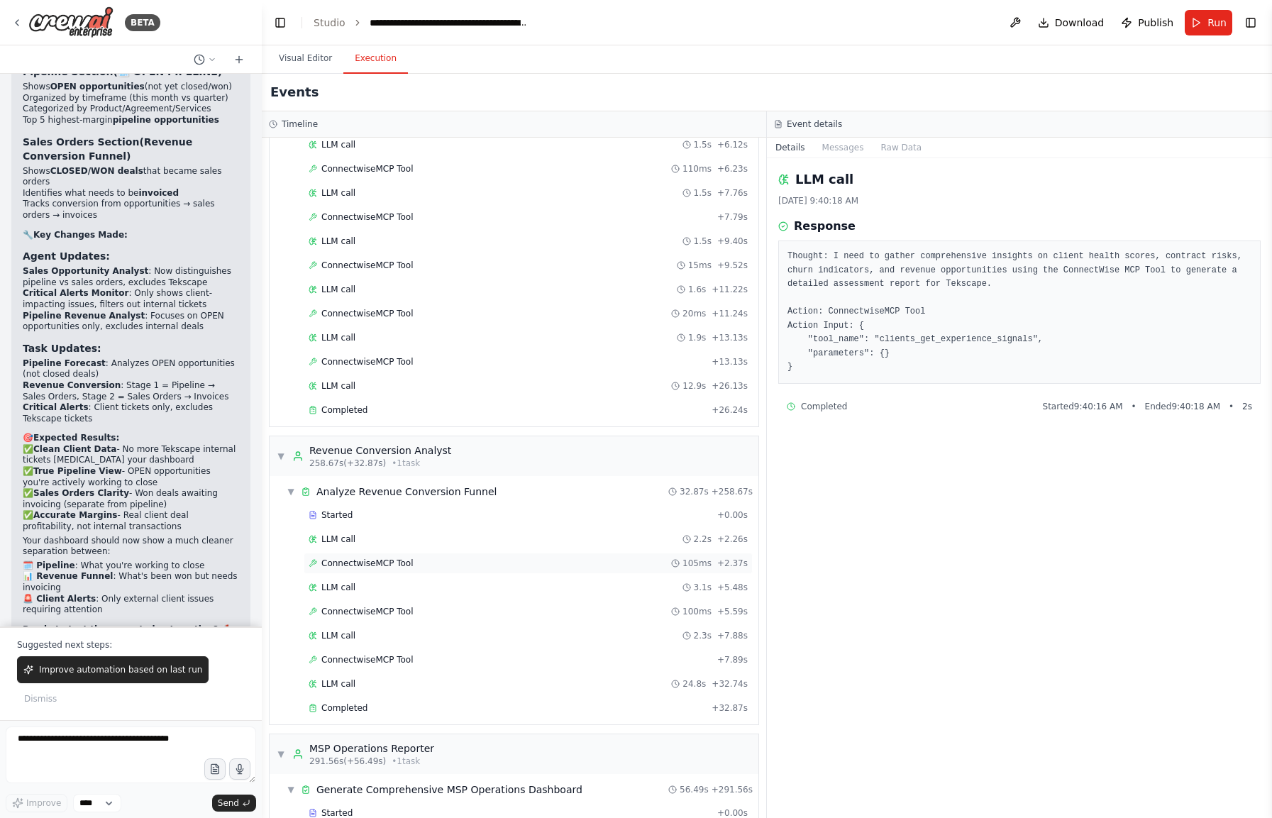
scroll to position [2063, 0]
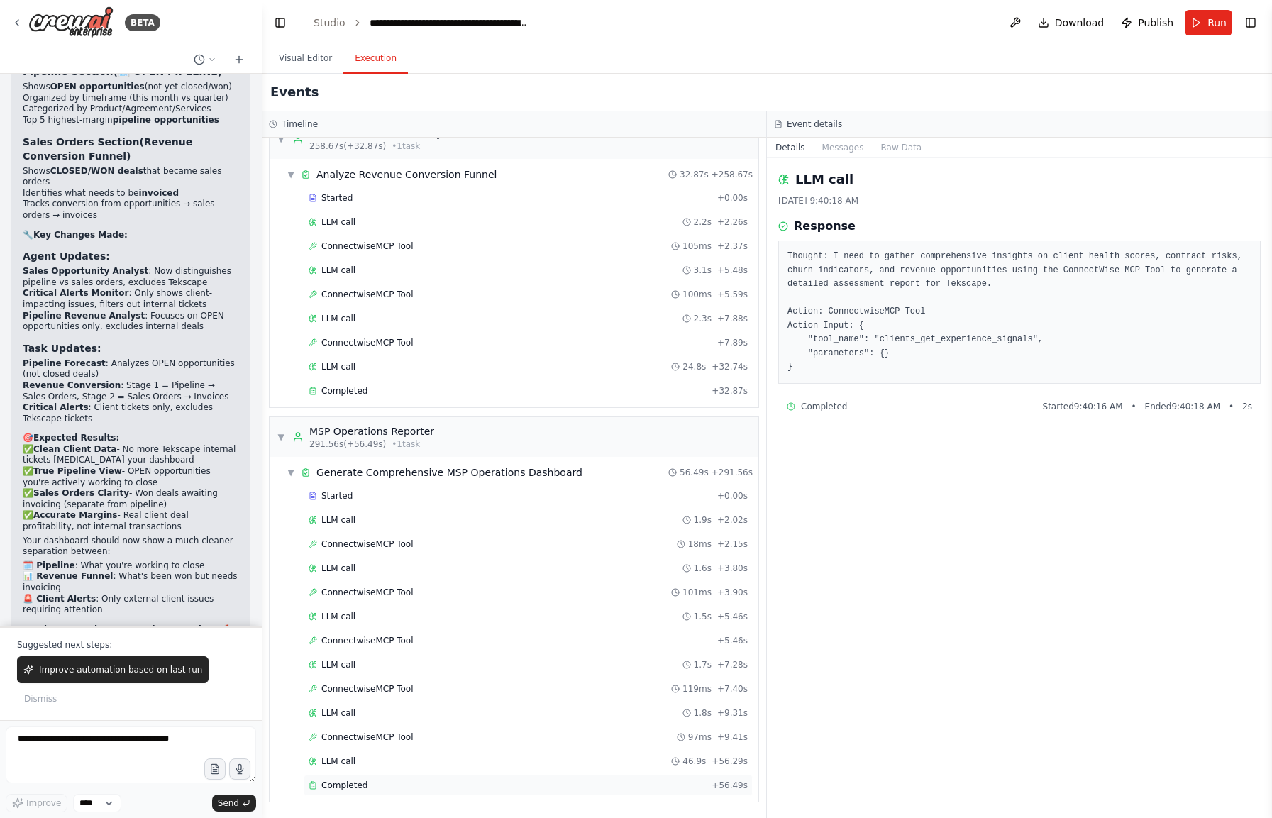
click at [387, 790] on div "Completed" at bounding box center [507, 785] width 397 height 11
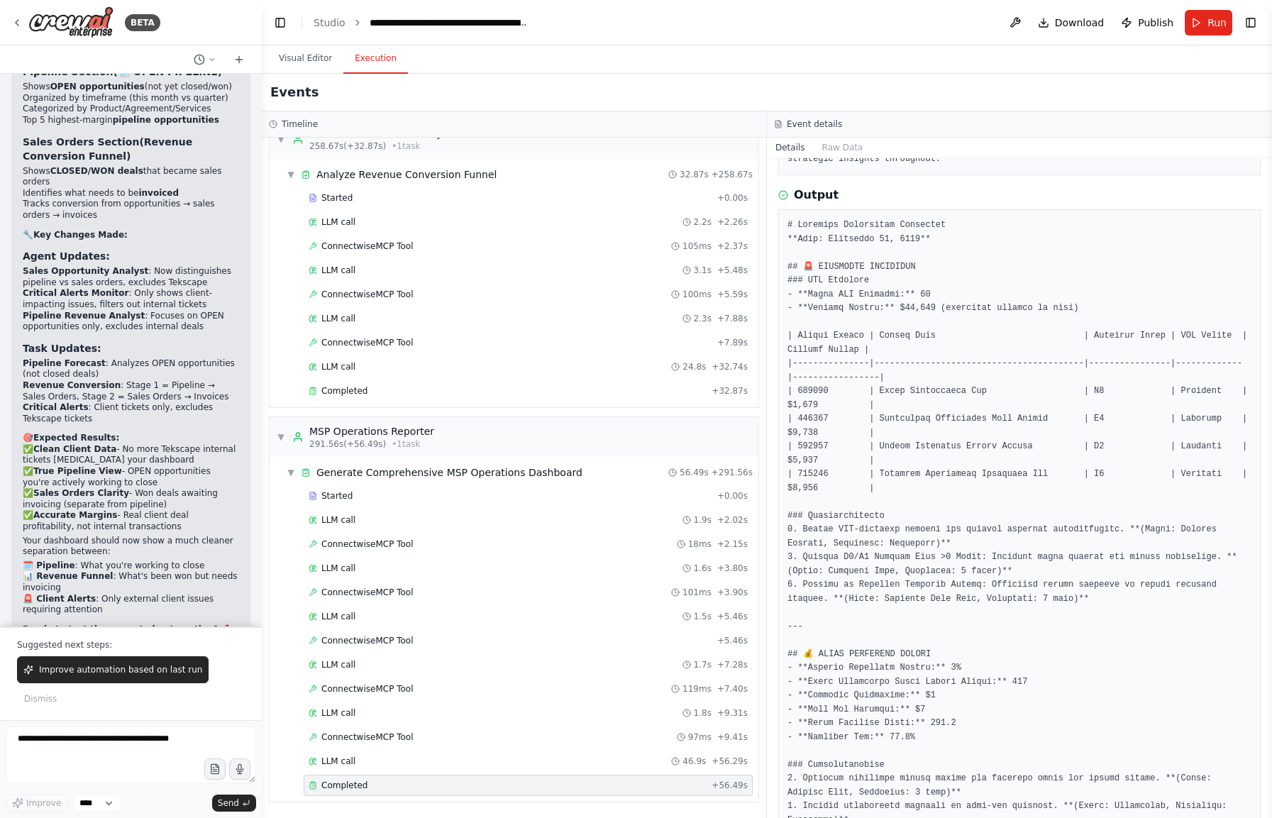
scroll to position [239, 0]
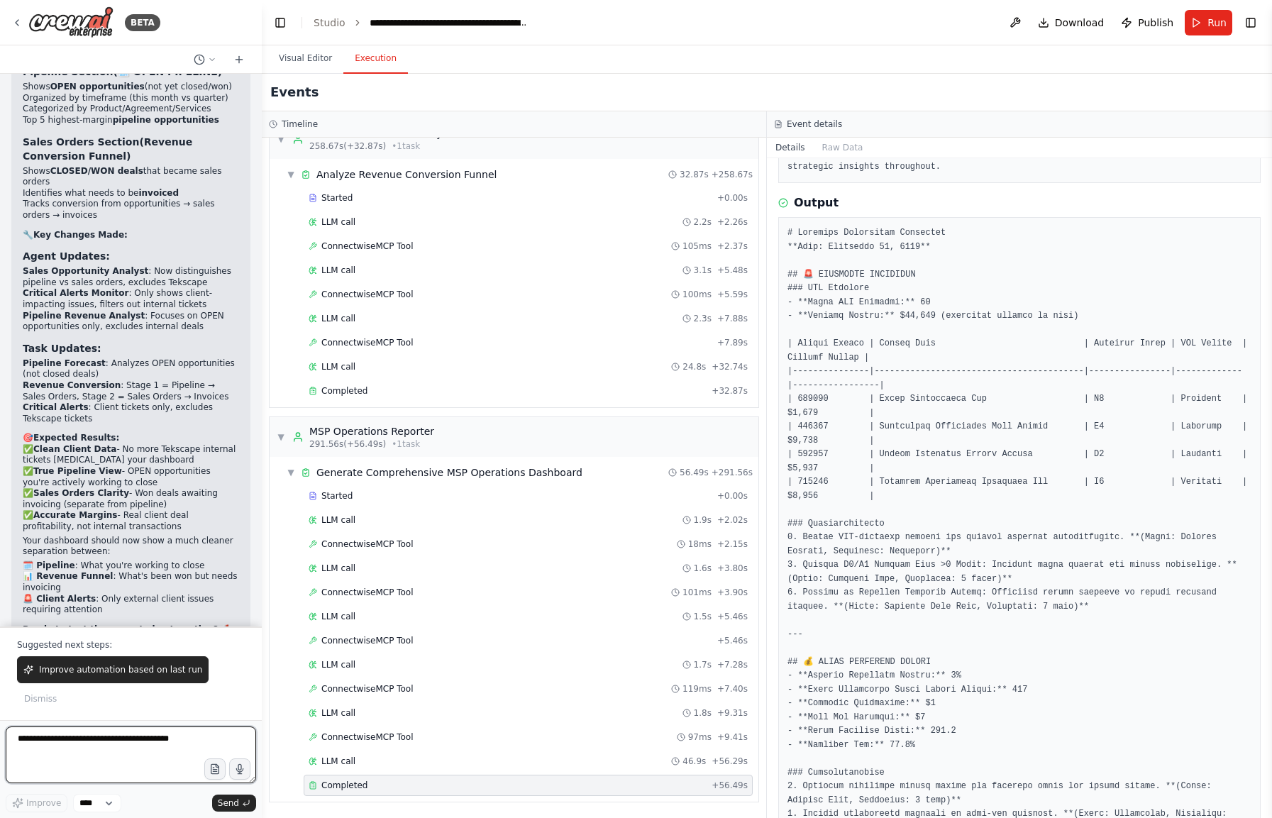
click at [50, 765] on textarea at bounding box center [131, 754] width 250 height 57
type textarea "**********"
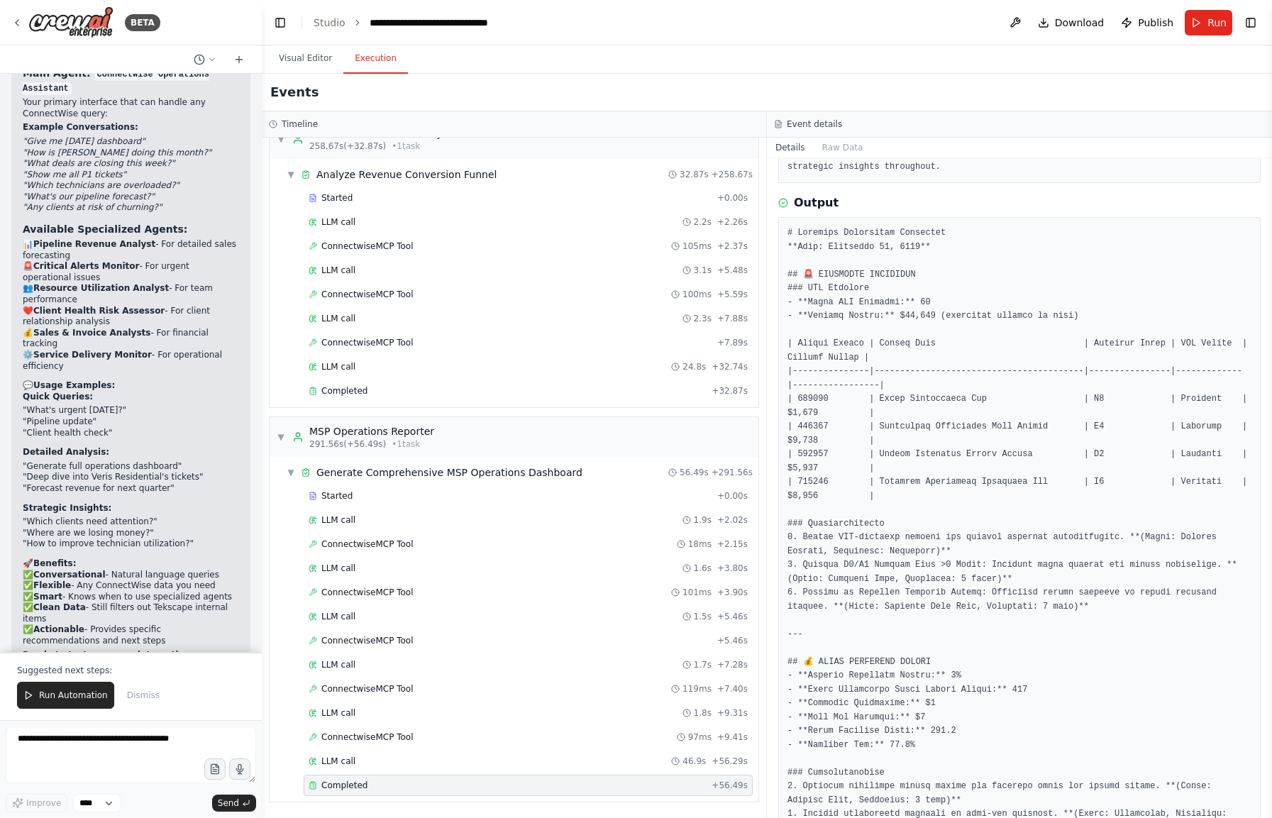
scroll to position [49744, 0]
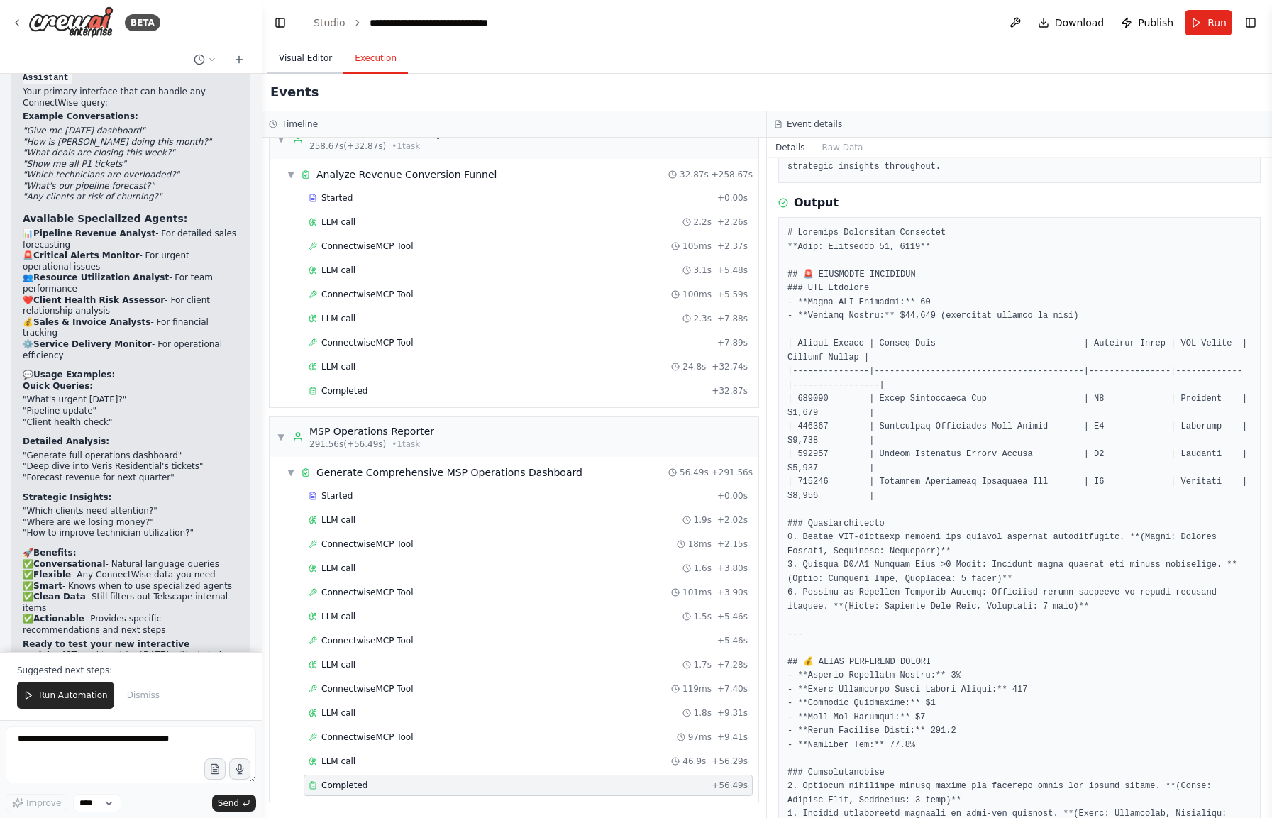
click at [319, 67] on button "Visual Editor" at bounding box center [305, 59] width 76 height 30
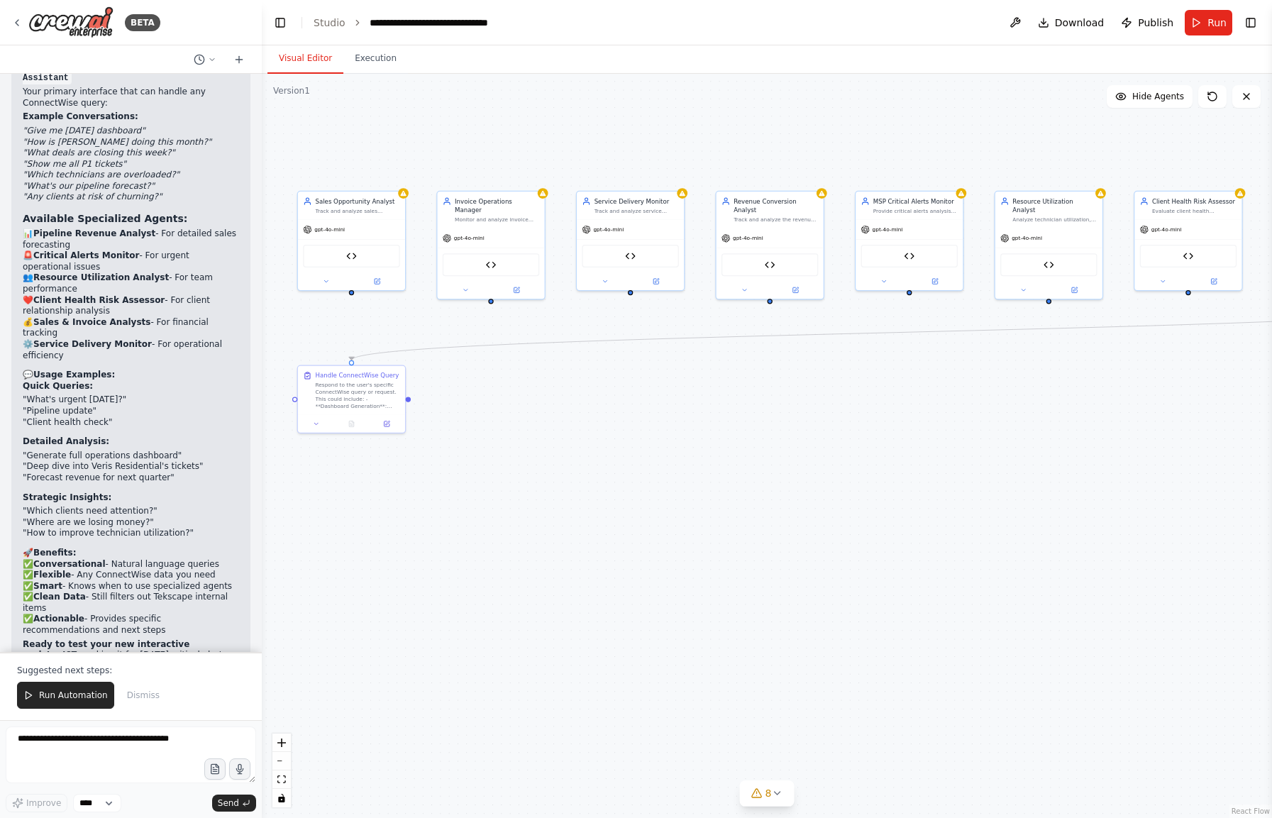
drag, startPoint x: 700, startPoint y: 400, endPoint x: 512, endPoint y: 519, distance: 222.6
click at [512, 519] on div ".deletable-edge-delete-btn { width: 20px; height: 20px; border: 0px solid #ffff…" at bounding box center [767, 446] width 1010 height 744
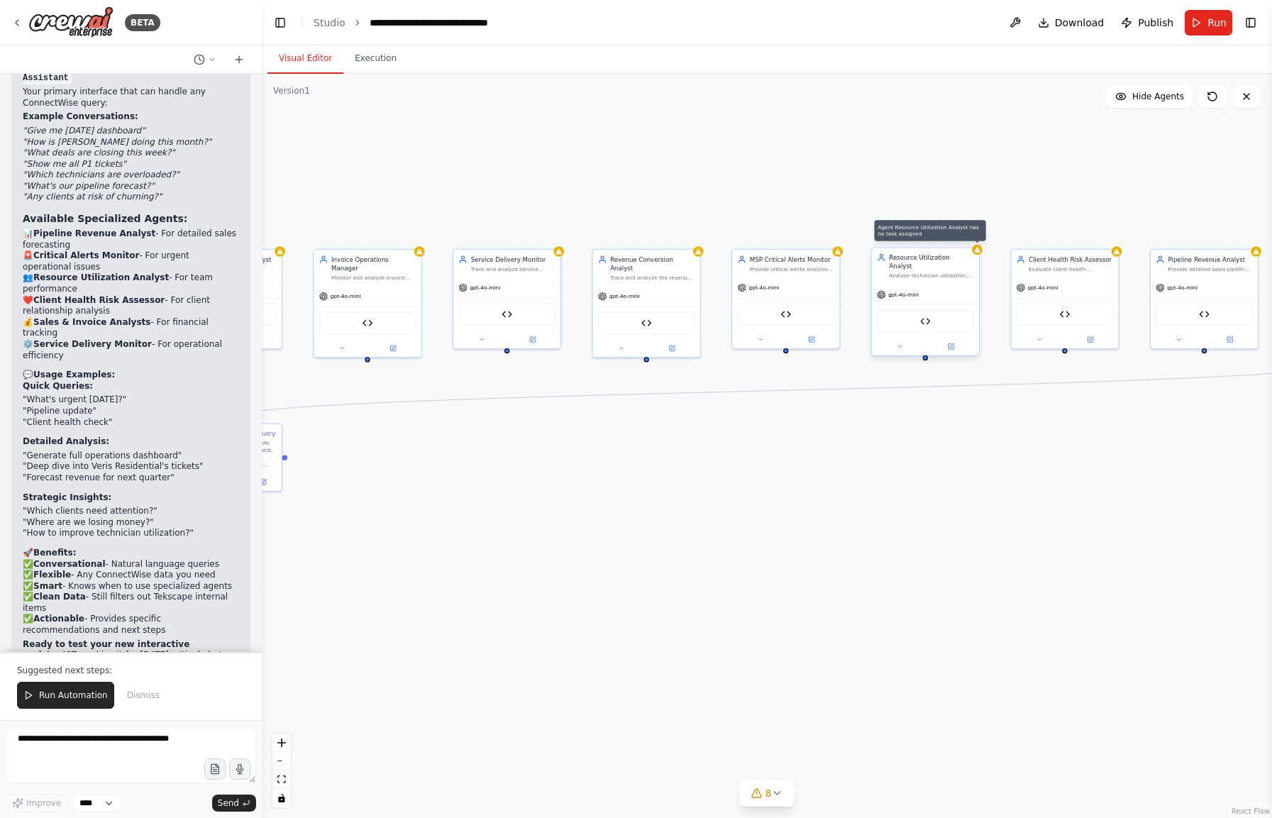
click at [974, 254] on div at bounding box center [977, 250] width 11 height 11
click at [921, 285] on div "gpt-4o-mini" at bounding box center [925, 294] width 107 height 19
click at [924, 323] on div "Connectwise MCP Tool" at bounding box center [925, 321] width 96 height 23
click at [924, 316] on img at bounding box center [925, 321] width 11 height 11
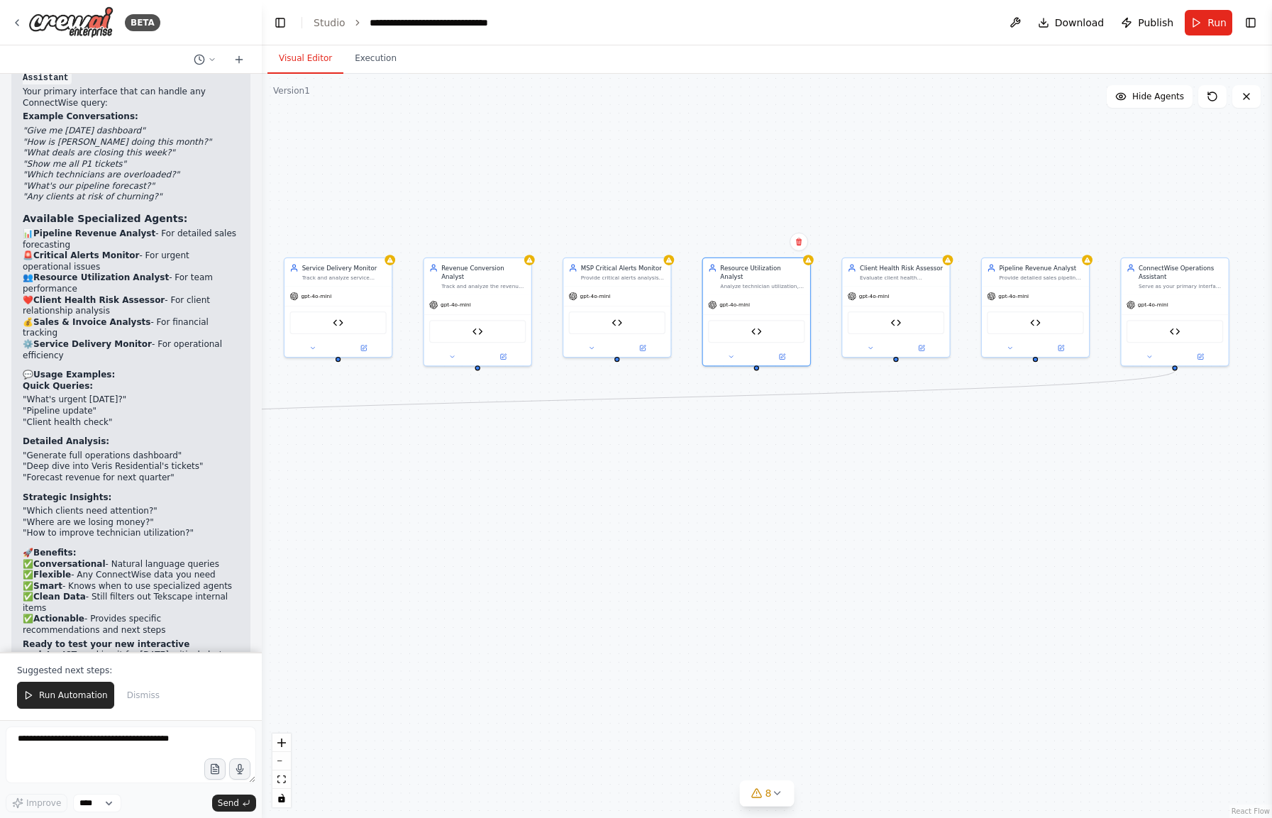
drag, startPoint x: 499, startPoint y: 425, endPoint x: 191, endPoint y: 416, distance: 308.7
click at [163, 418] on div "BETA I have a Connectwise MCP Server, https://mcpcw.manafuel.a that i have buil…" at bounding box center [636, 409] width 1272 height 818
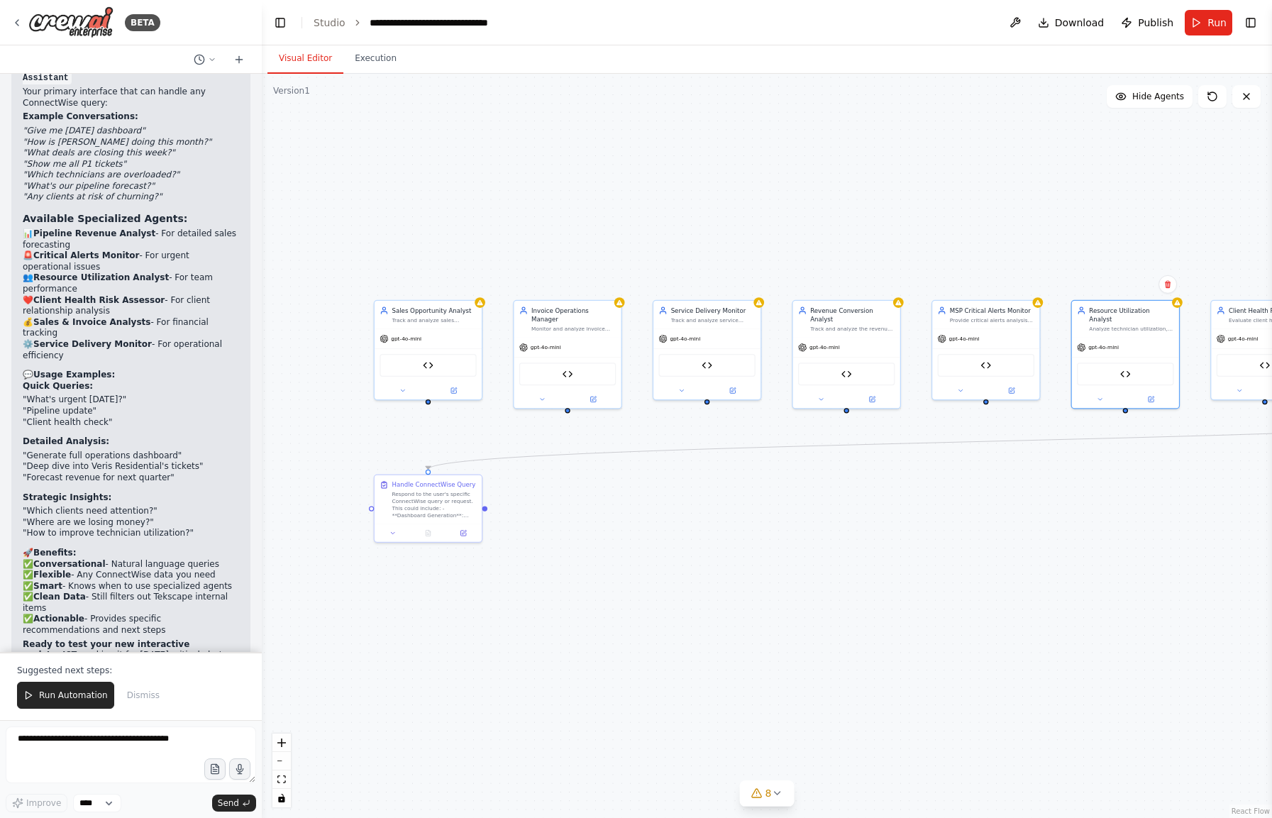
drag, startPoint x: 504, startPoint y: 422, endPoint x: 1044, endPoint y: 478, distance: 543.4
click at [1044, 478] on div ".deletable-edge-delete-btn { width: 20px; height: 20px; border: 0px solid #ffff…" at bounding box center [767, 446] width 1010 height 744
click at [1147, 23] on span "Publish" at bounding box center [1155, 23] width 35 height 14
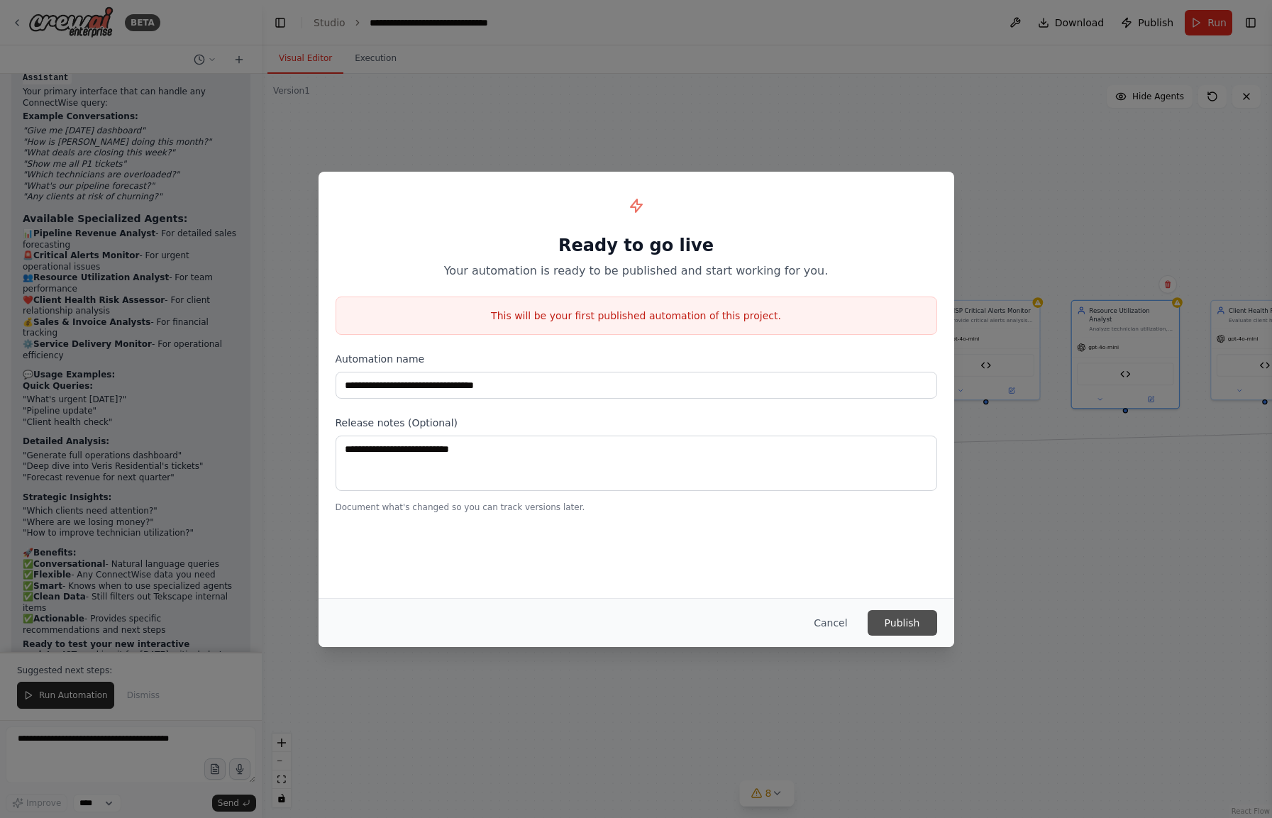
click at [900, 620] on button "Publish" at bounding box center [903, 623] width 70 height 26
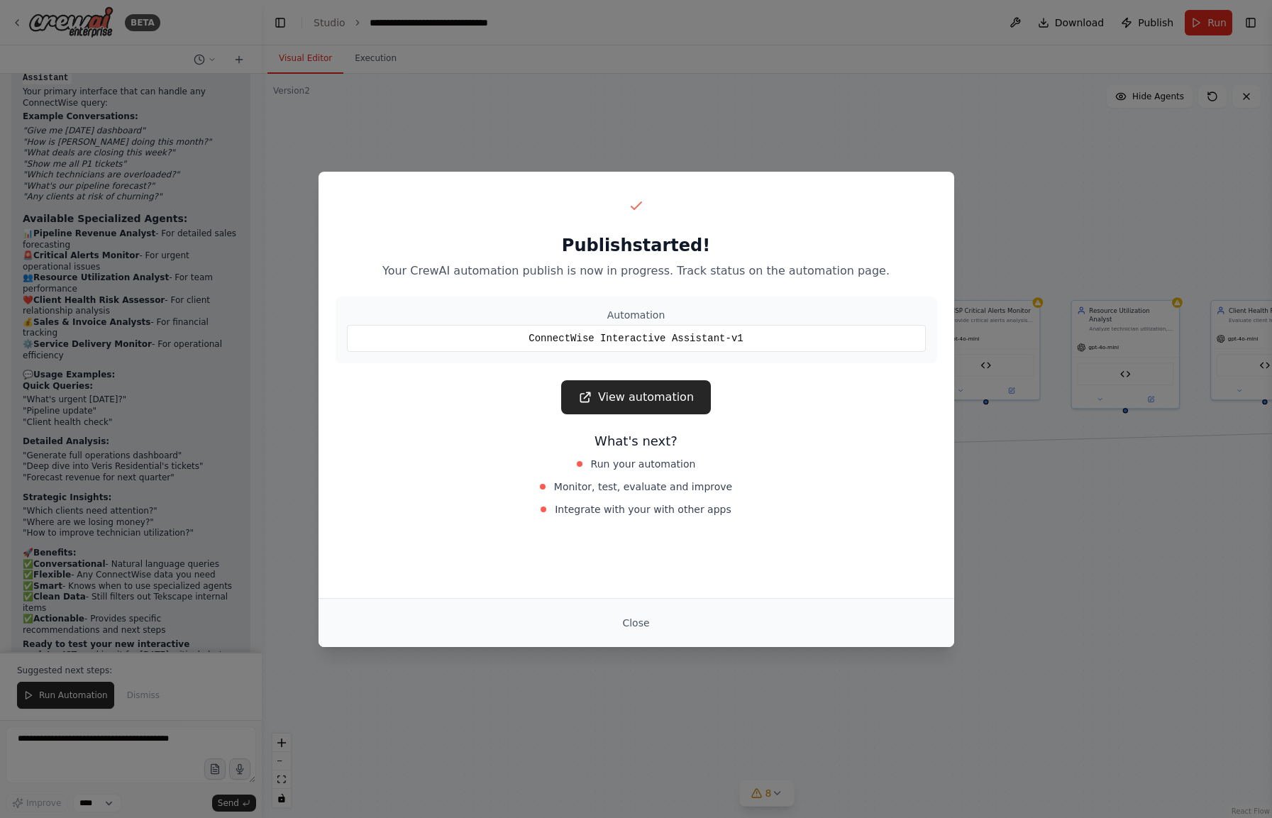
click at [643, 420] on div "Publish started! Your CrewAI automation publish is now in progress. Track statu…" at bounding box center [636, 357] width 636 height 370
click at [640, 392] on link "View automation" at bounding box center [636, 397] width 150 height 34
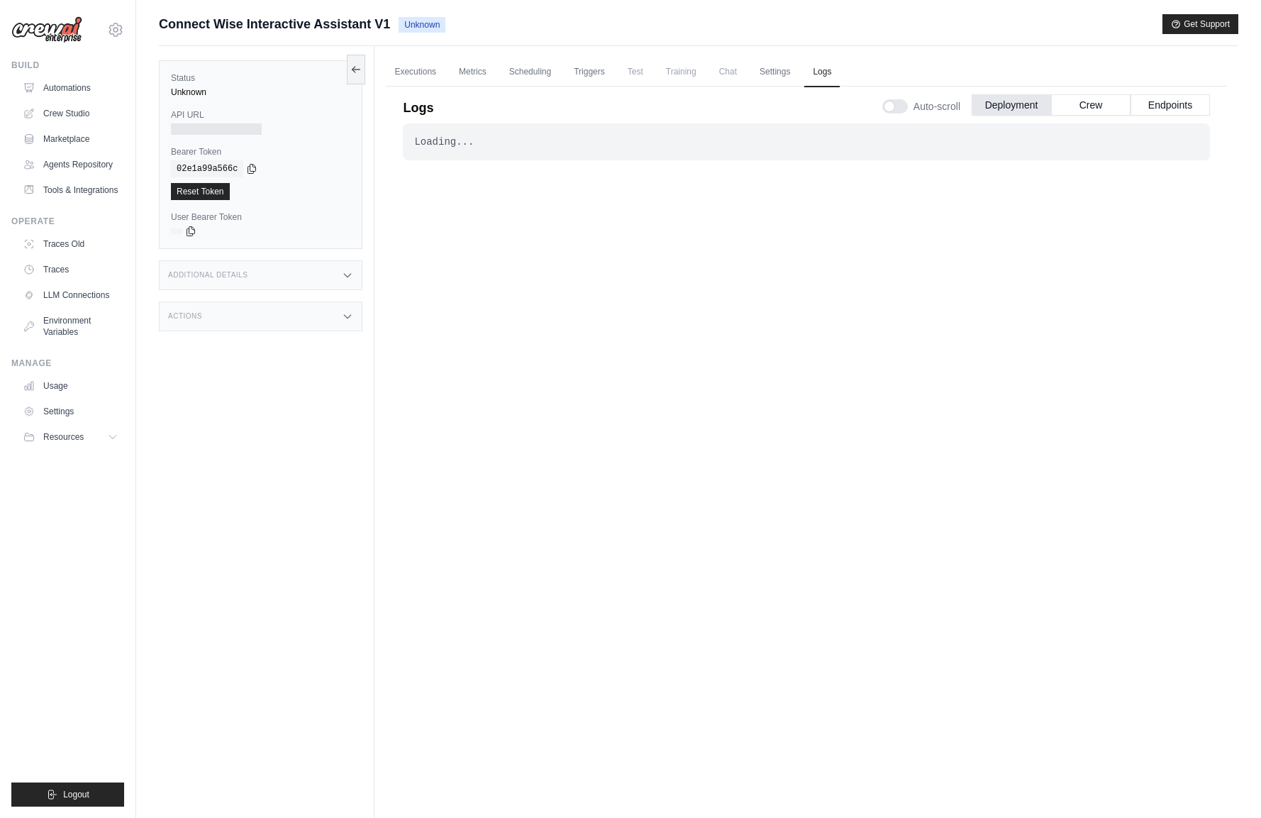
click at [415, 84] on div "Logs Auto-scroll Deployment Crew Endpoints" at bounding box center [806, 104] width 807 height 40
click at [416, 70] on link "Executions" at bounding box center [415, 72] width 59 height 30
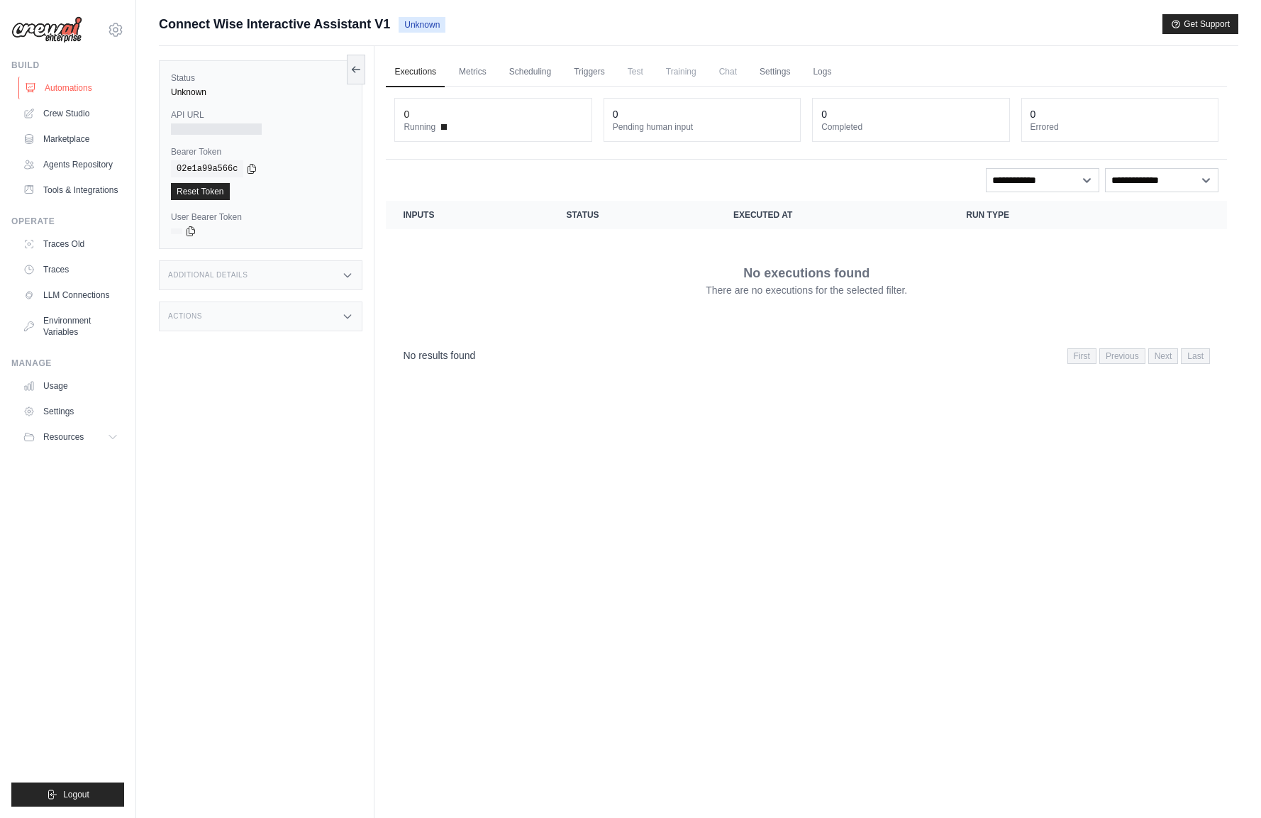
click at [72, 88] on link "Automations" at bounding box center [71, 88] width 107 height 23
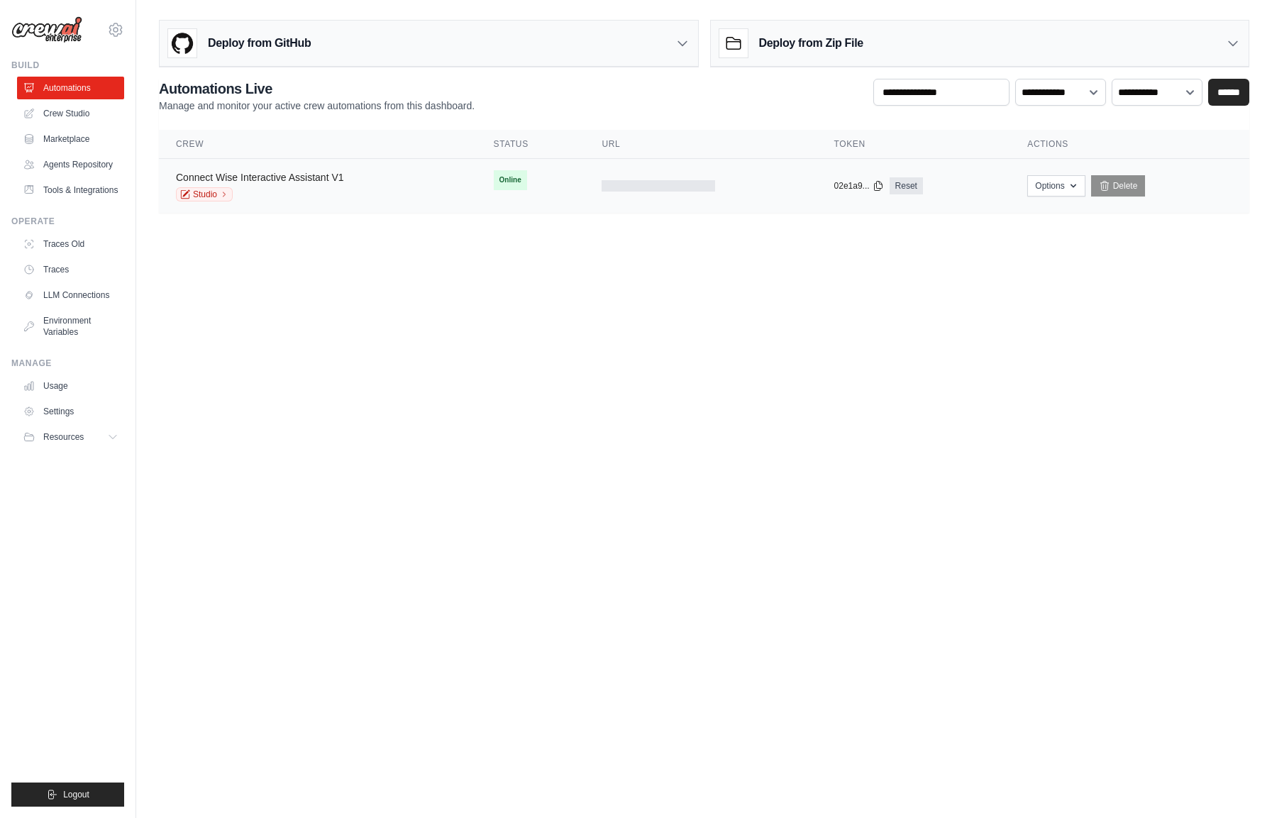
click at [328, 179] on link "Connect Wise Interactive Assistant V1" at bounding box center [260, 177] width 168 height 11
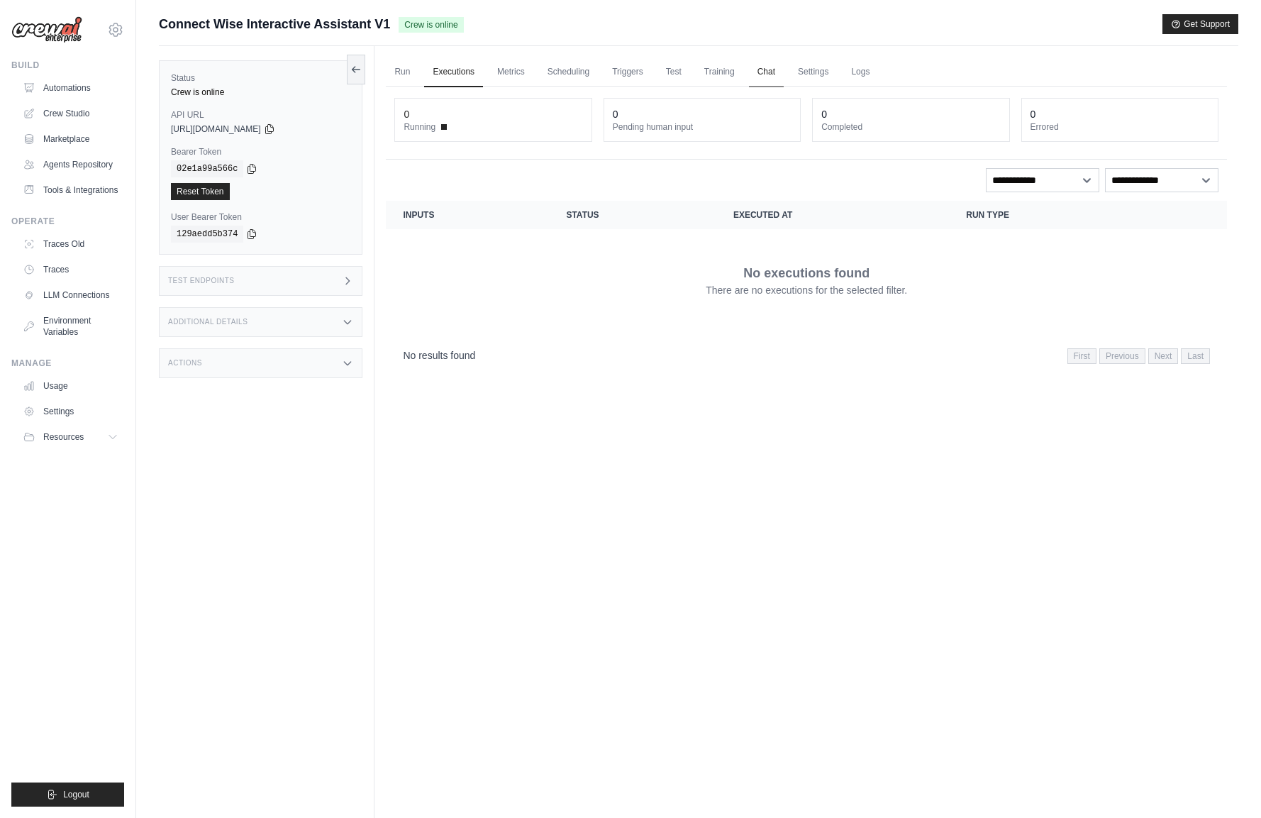
click at [782, 74] on link "Chat" at bounding box center [766, 72] width 35 height 30
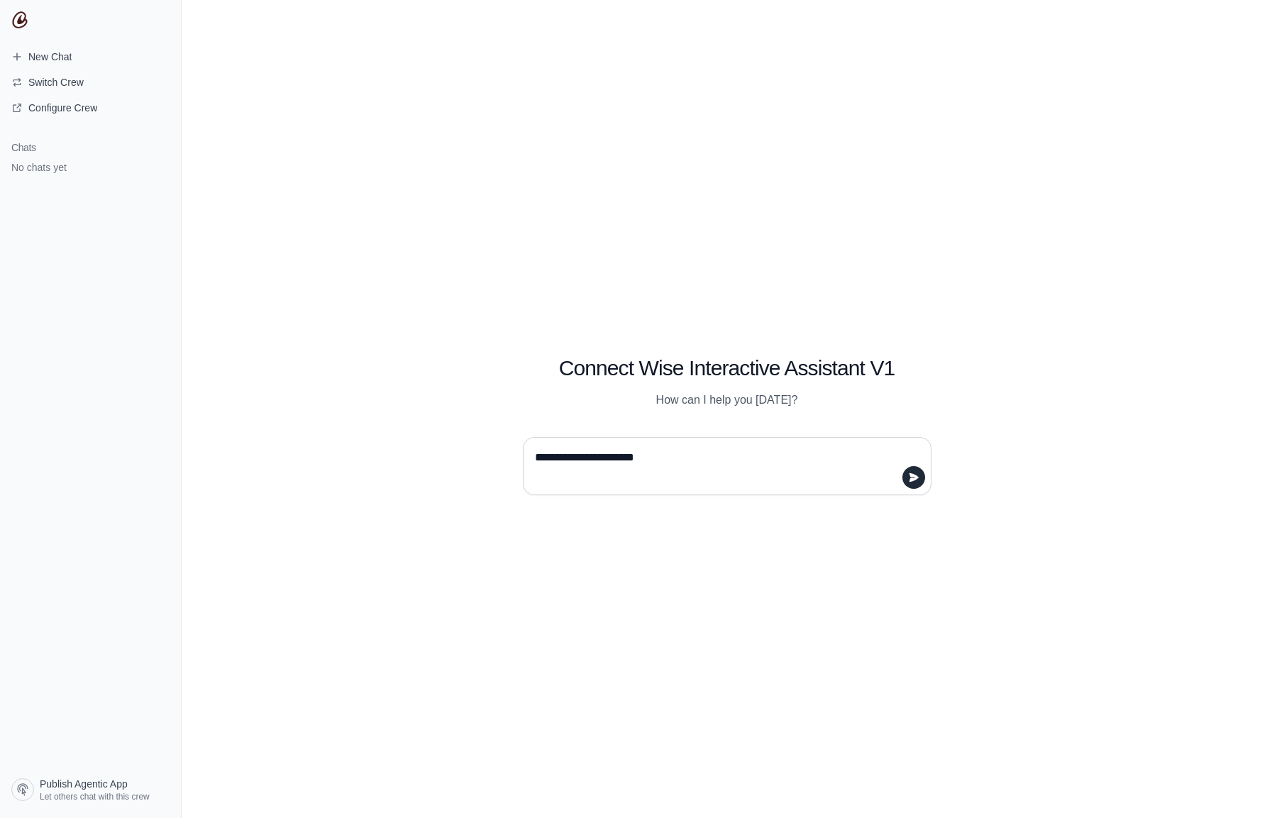
type textarea "**********"
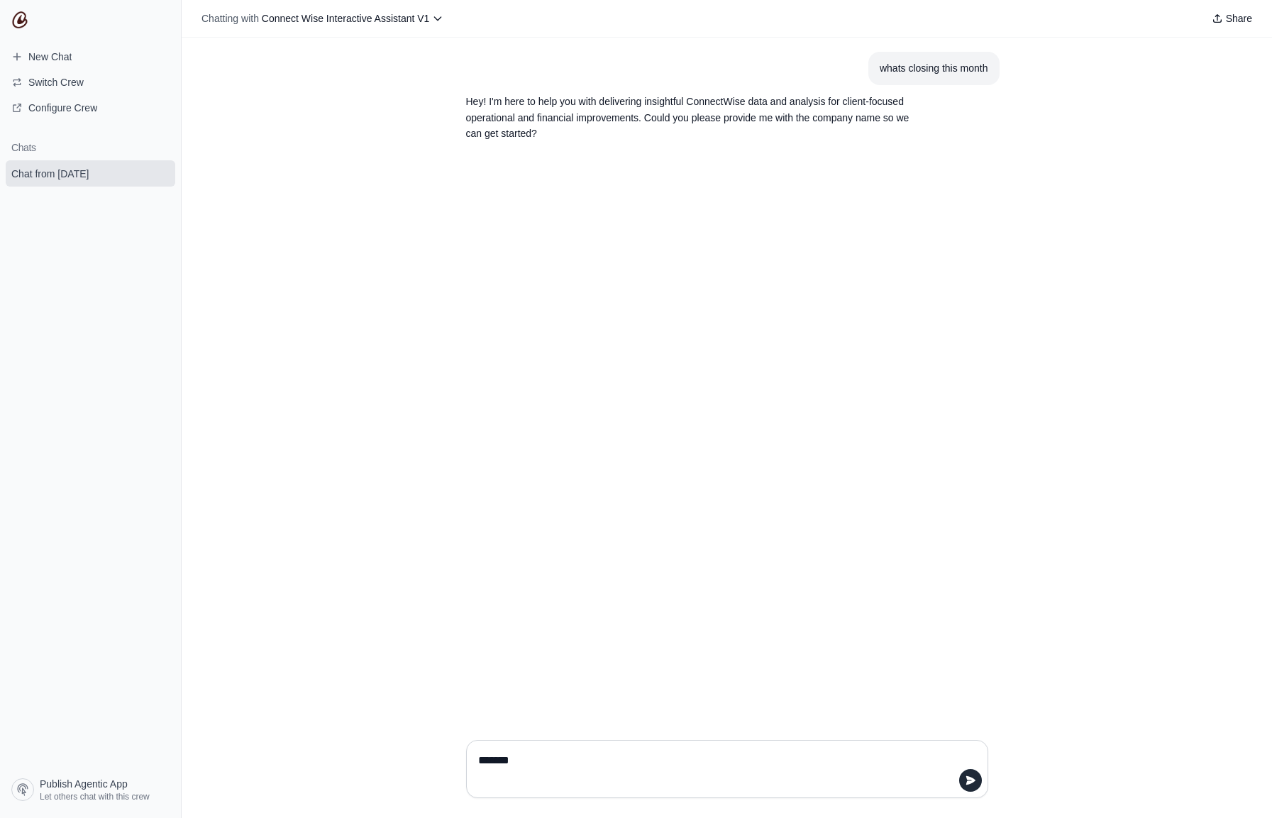
type textarea "********"
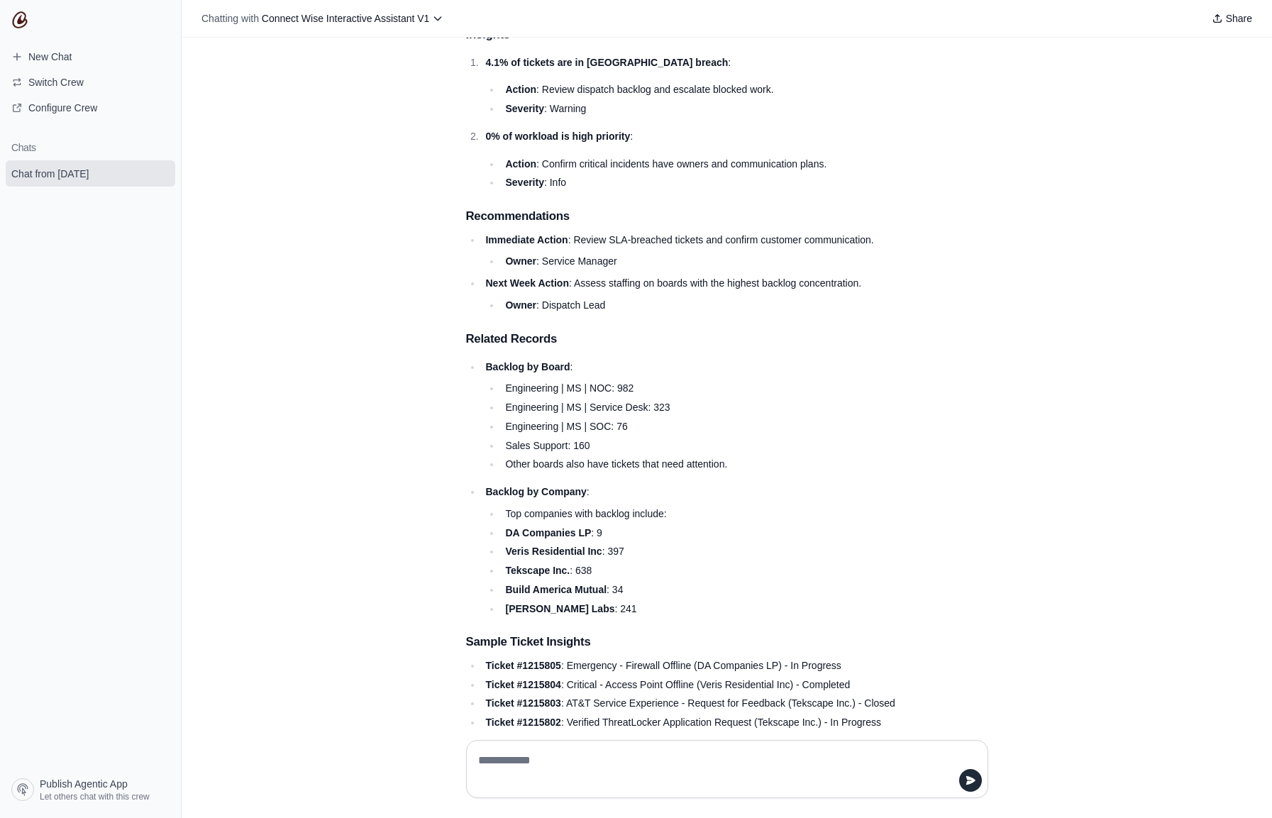
scroll to position [170, 0]
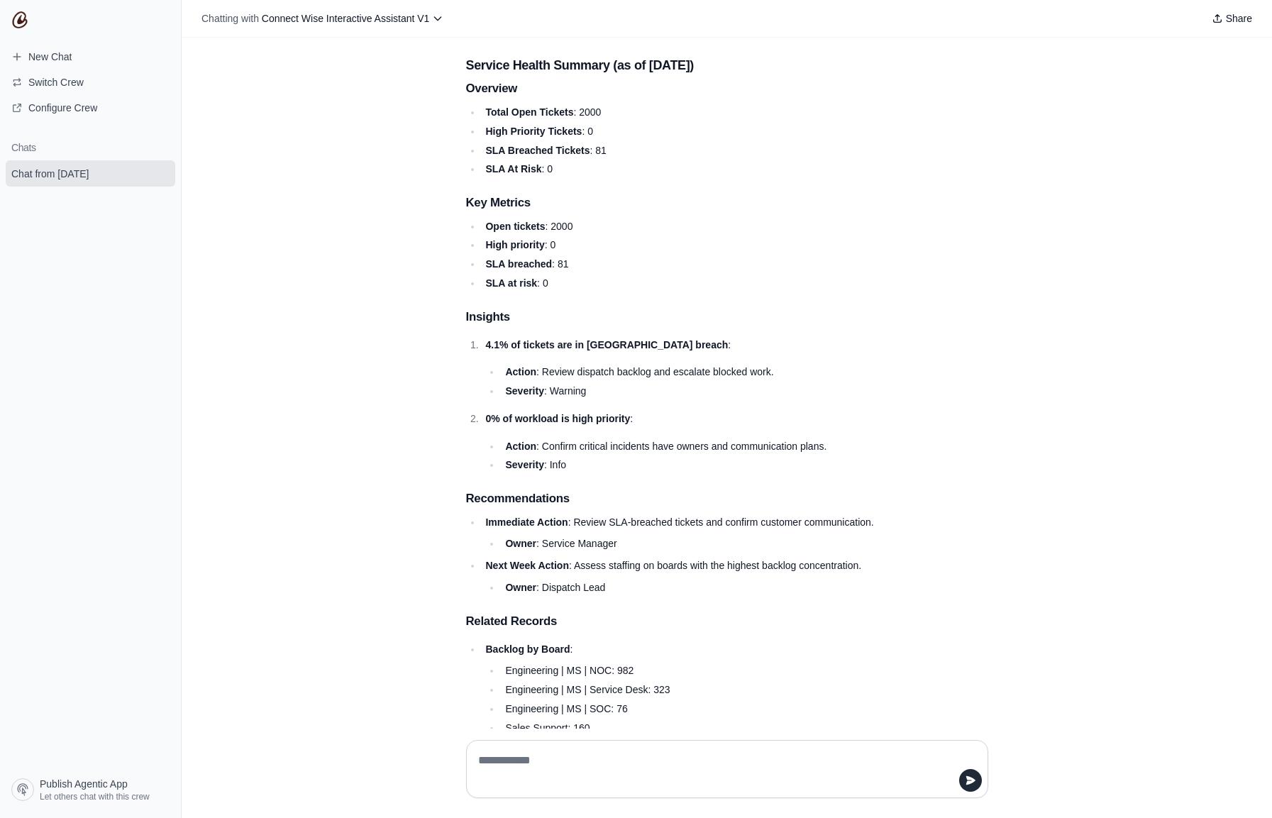
click at [493, 760] on textarea at bounding box center [727, 769] width 504 height 40
type textarea "*"
type textarea "**********"
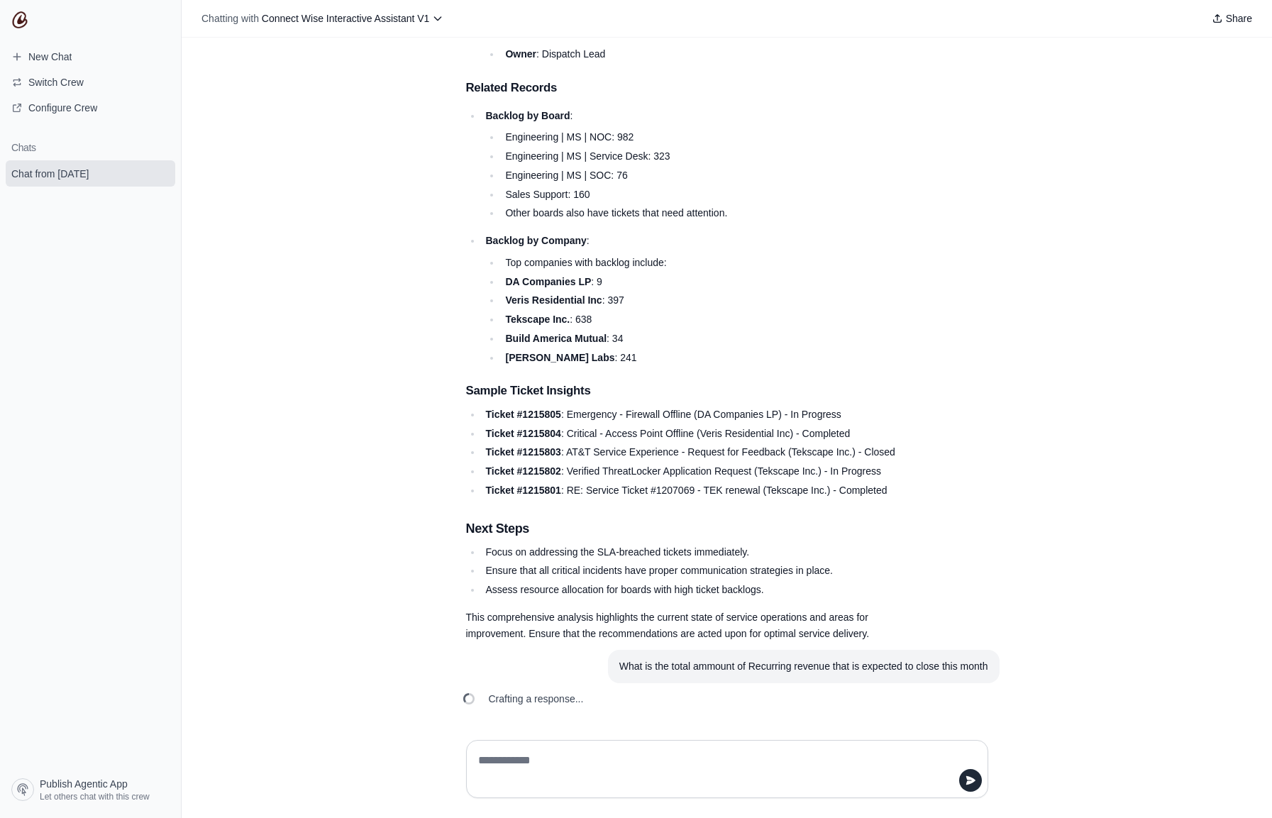
scroll to position [738, 0]
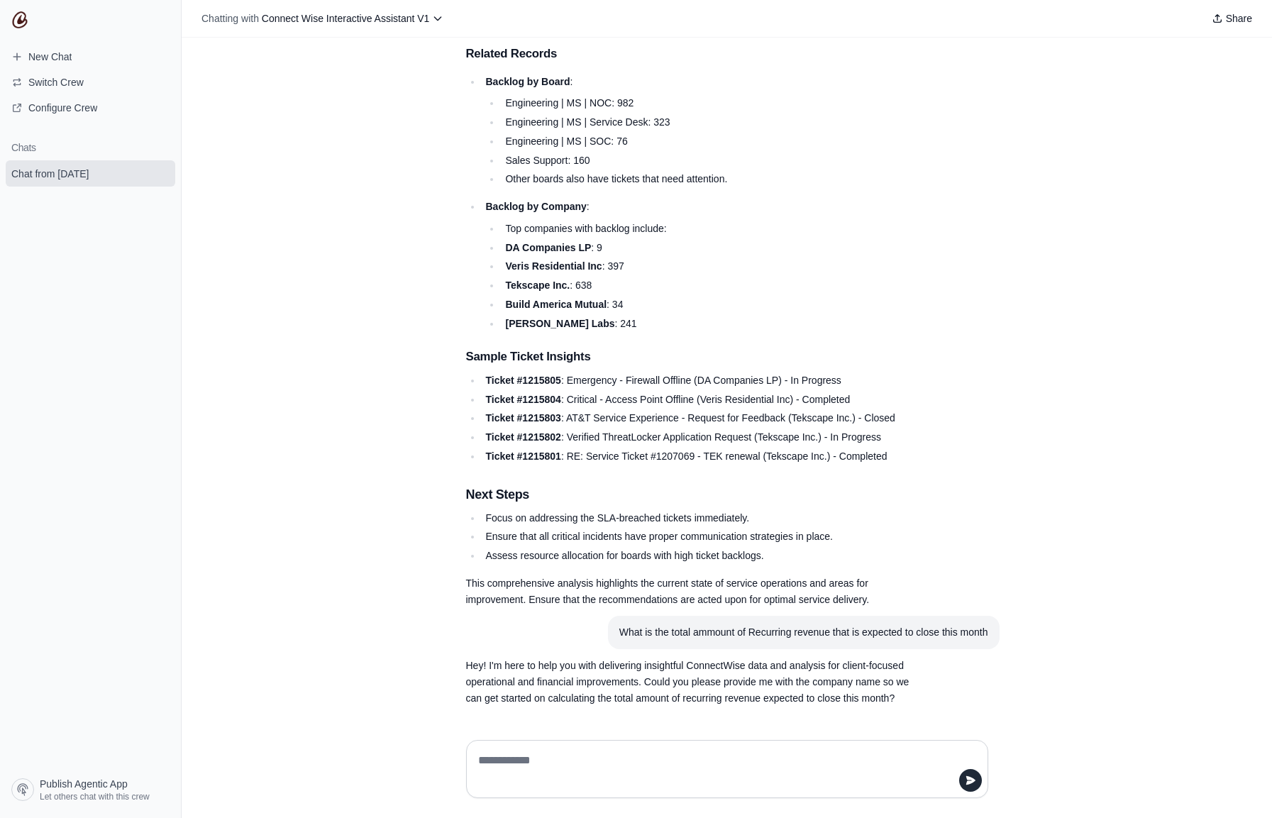
click at [703, 752] on textarea at bounding box center [727, 769] width 504 height 40
type textarea "********"
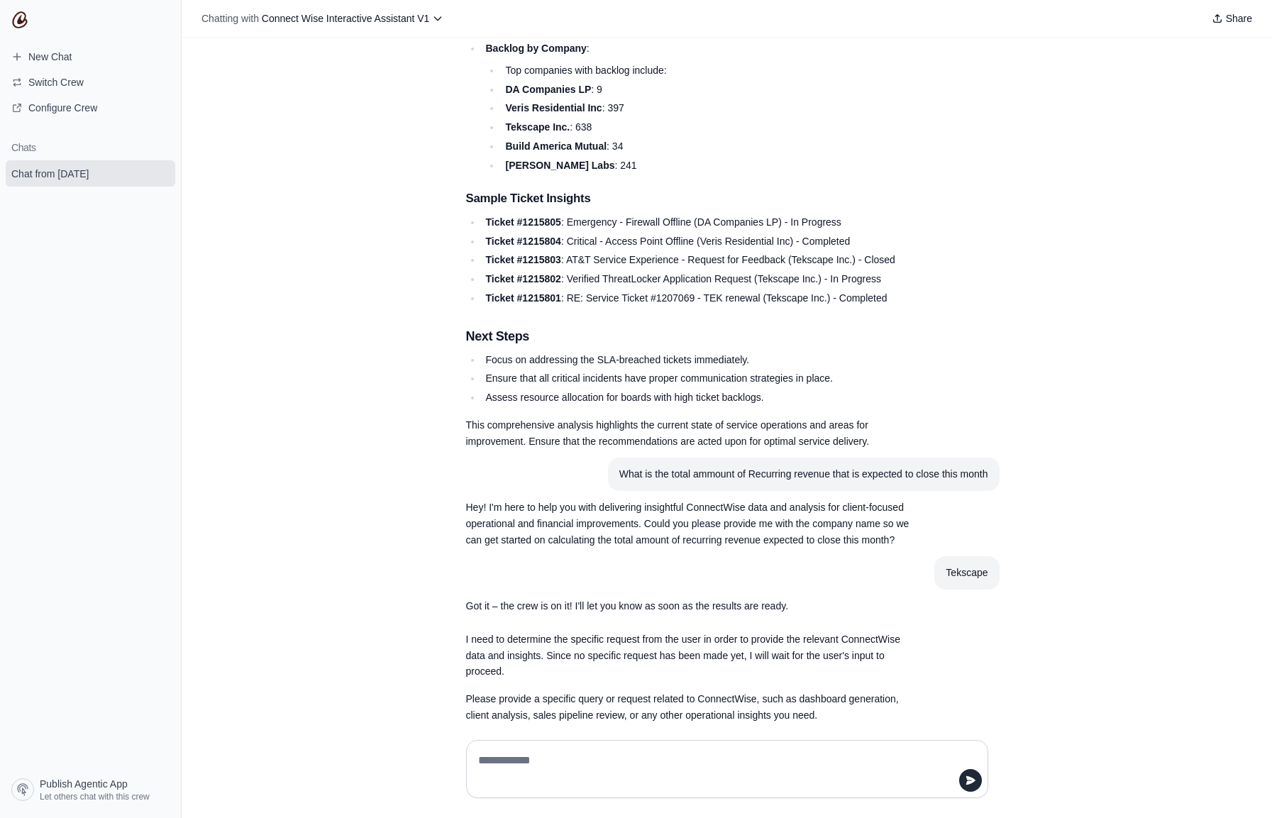
scroll to position [914, 0]
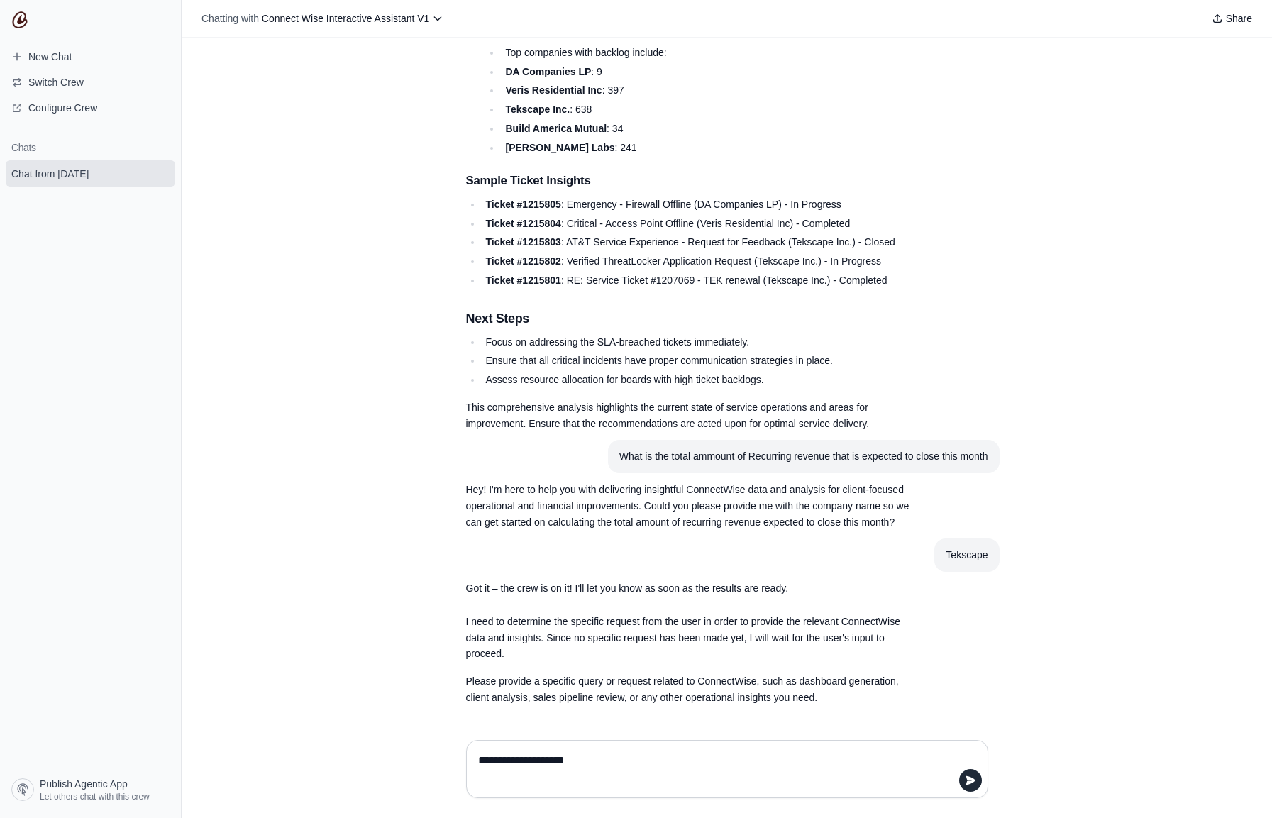
type textarea "**********"
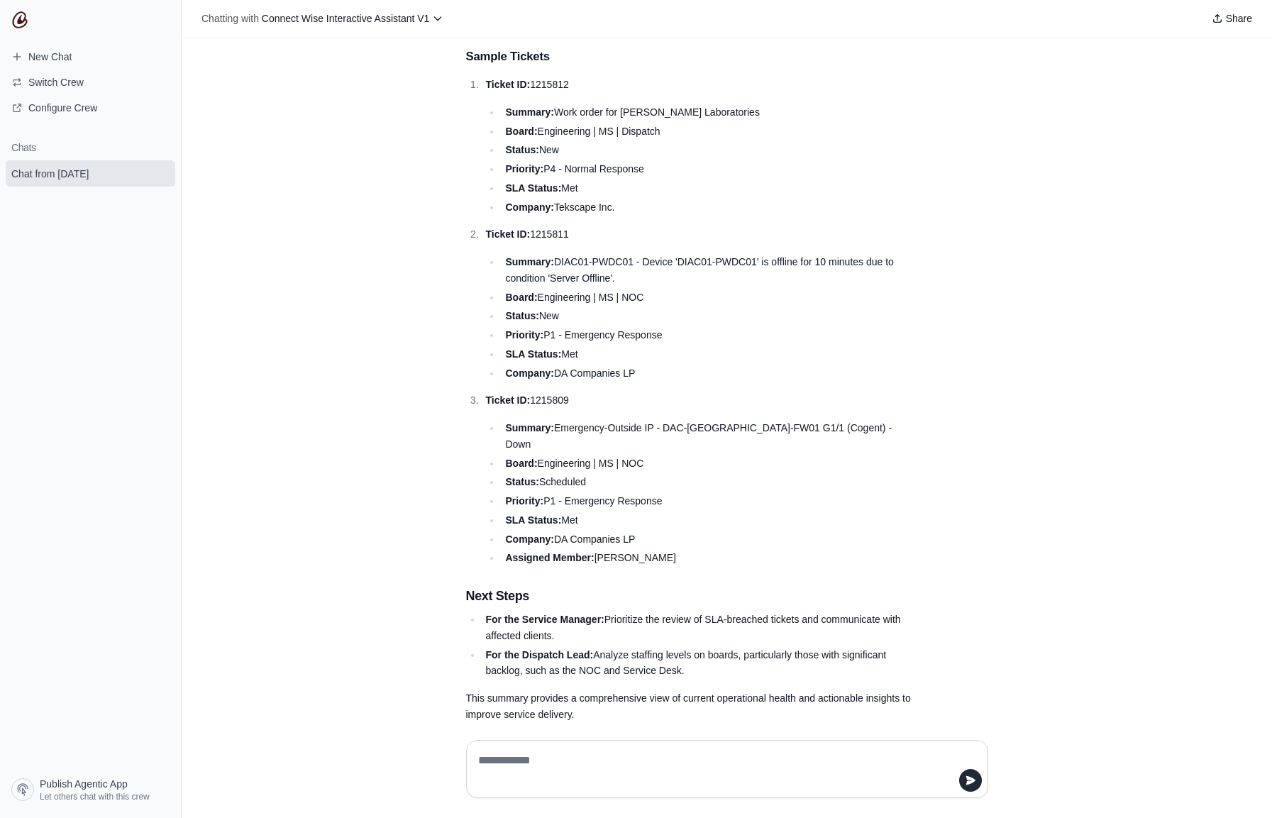
scroll to position [2215, 0]
type textarea "**********"
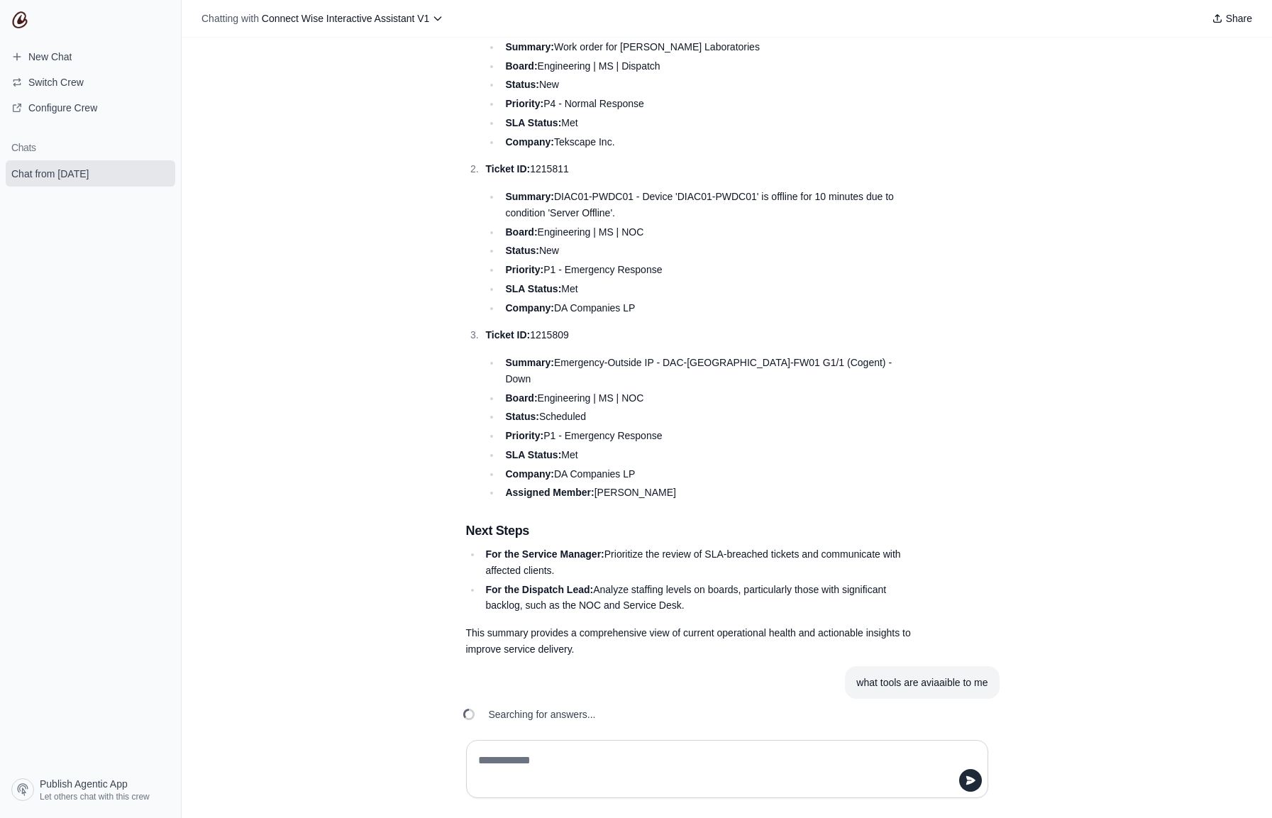
scroll to position [2313, 0]
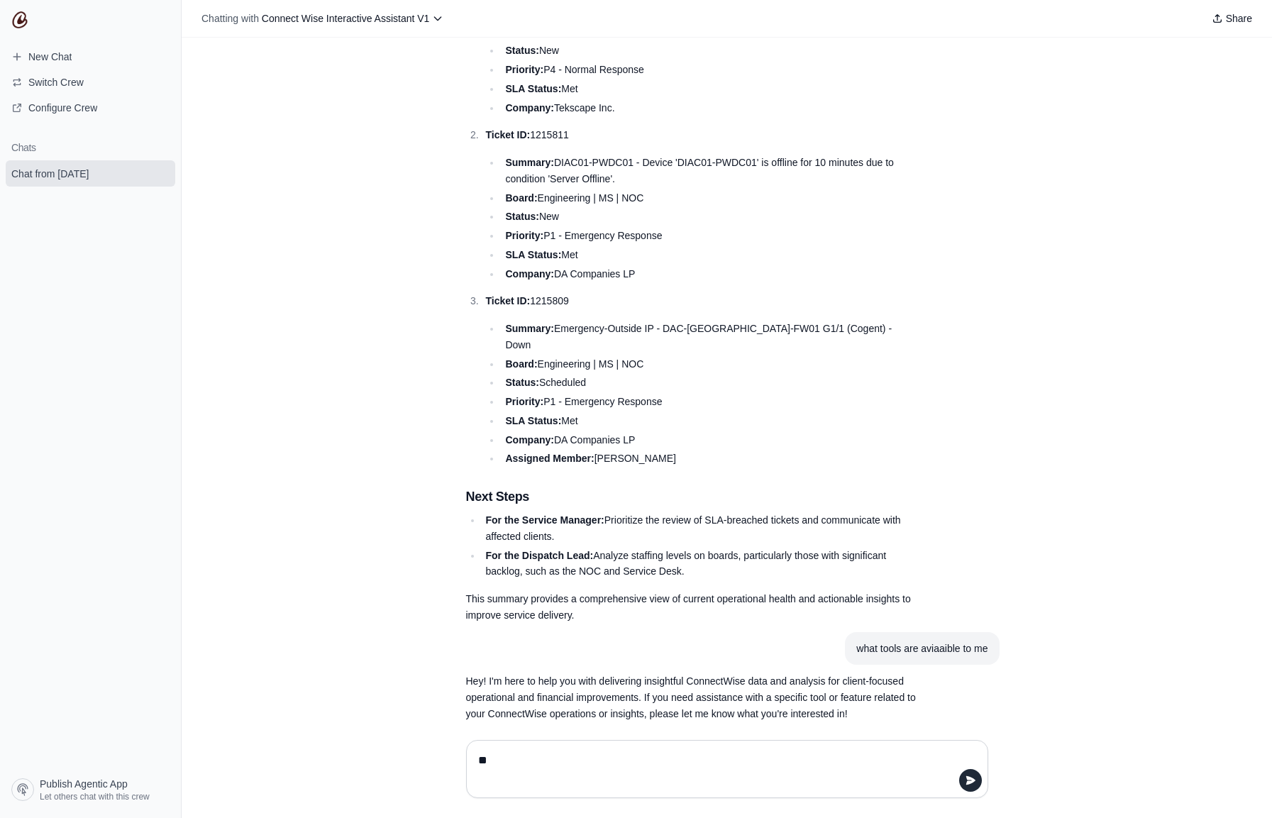
type textarea "*"
click at [735, 765] on textarea "**********" at bounding box center [727, 769] width 504 height 40
drag, startPoint x: 805, startPoint y: 765, endPoint x: 232, endPoint y: 738, distance: 573.8
click at [232, 738] on div "**********" at bounding box center [727, 772] width 1090 height 89
type textarea "**********"
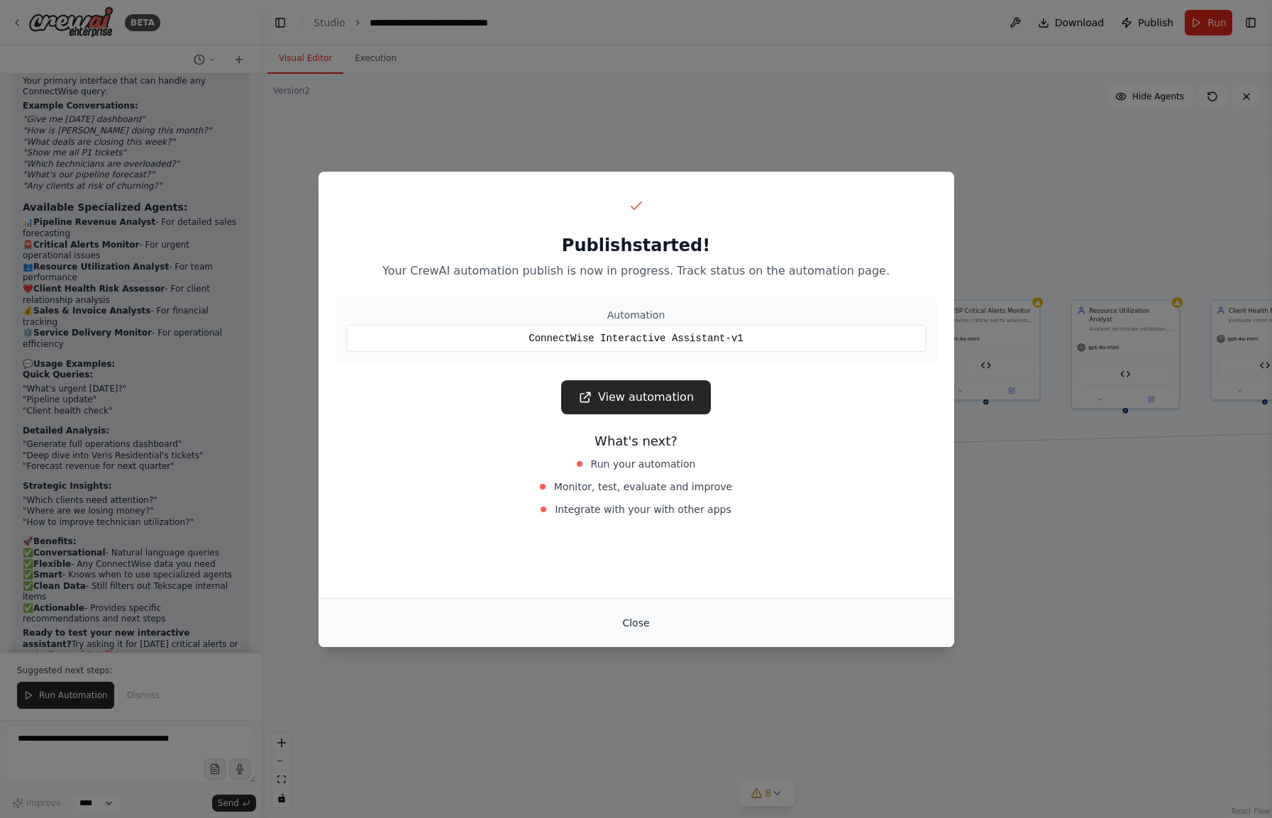
click at [647, 627] on button "Close" at bounding box center [636, 623] width 50 height 26
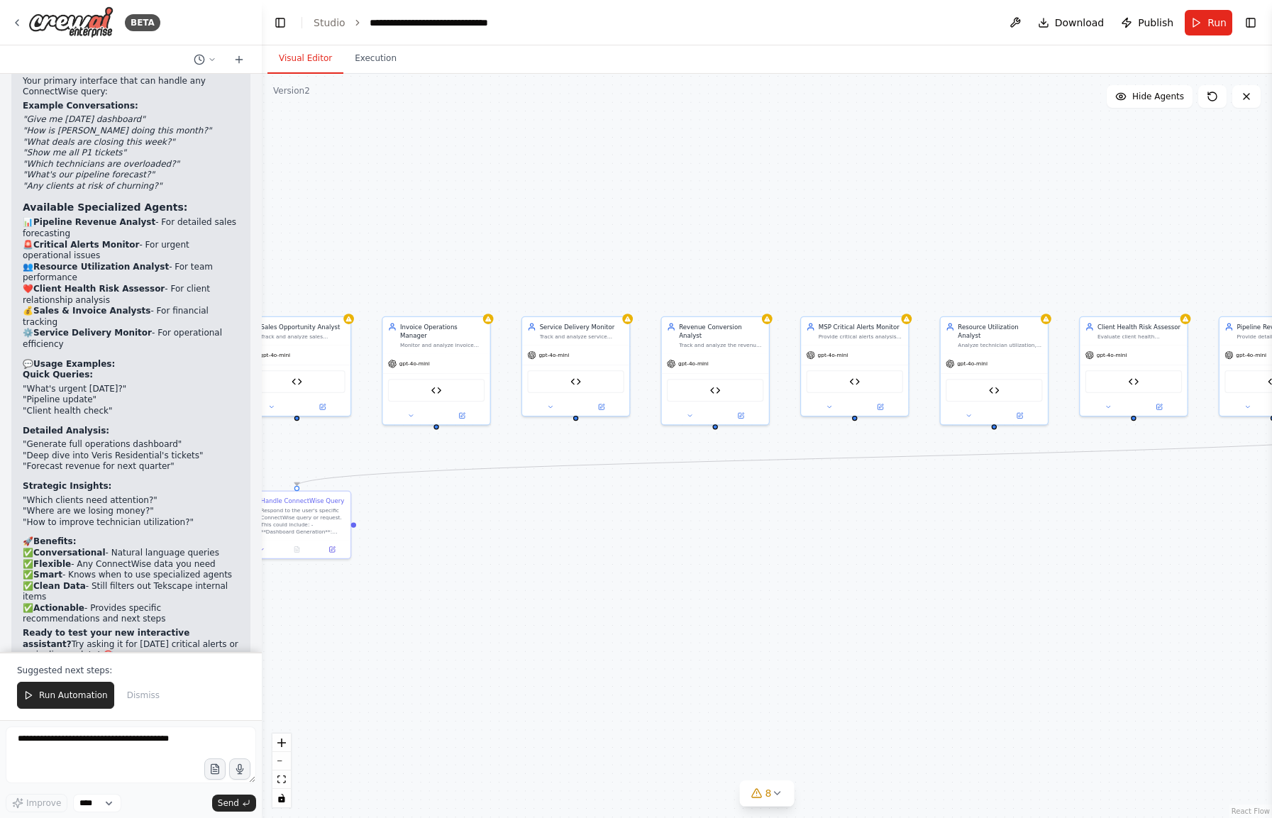
drag, startPoint x: 482, startPoint y: 234, endPoint x: 350, endPoint y: 250, distance: 132.2
click at [350, 250] on div ".deletable-edge-delete-btn { width: 20px; height: 20px; border: 0px solid #ffff…" at bounding box center [767, 446] width 1010 height 744
